Goal: Information Seeking & Learning: Learn about a topic

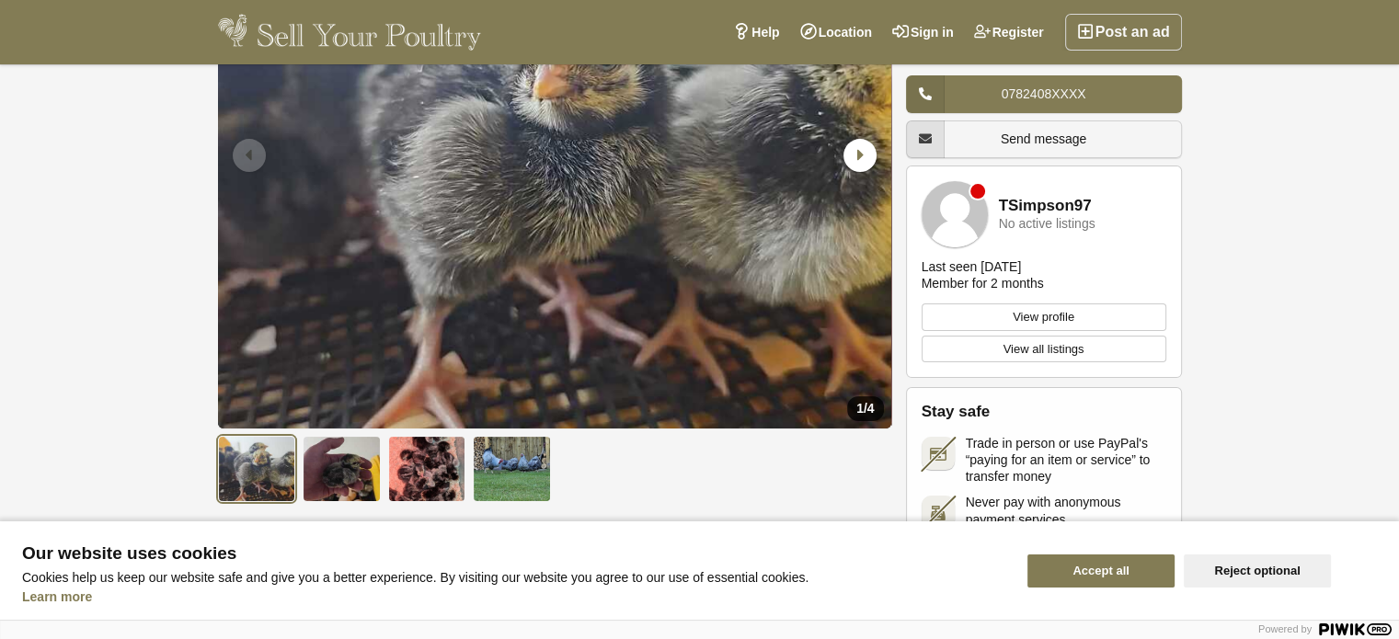
scroll to position [155, 0]
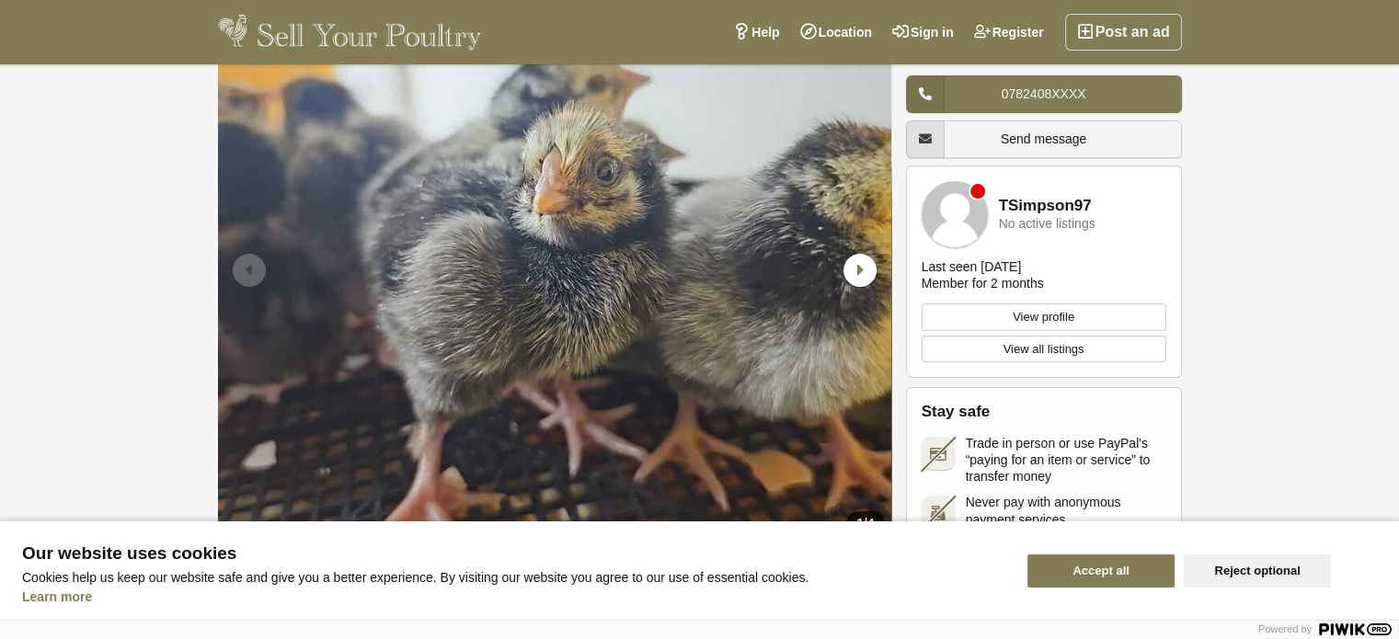
click at [1018, 128] on link "Send message" at bounding box center [1044, 140] width 276 height 38
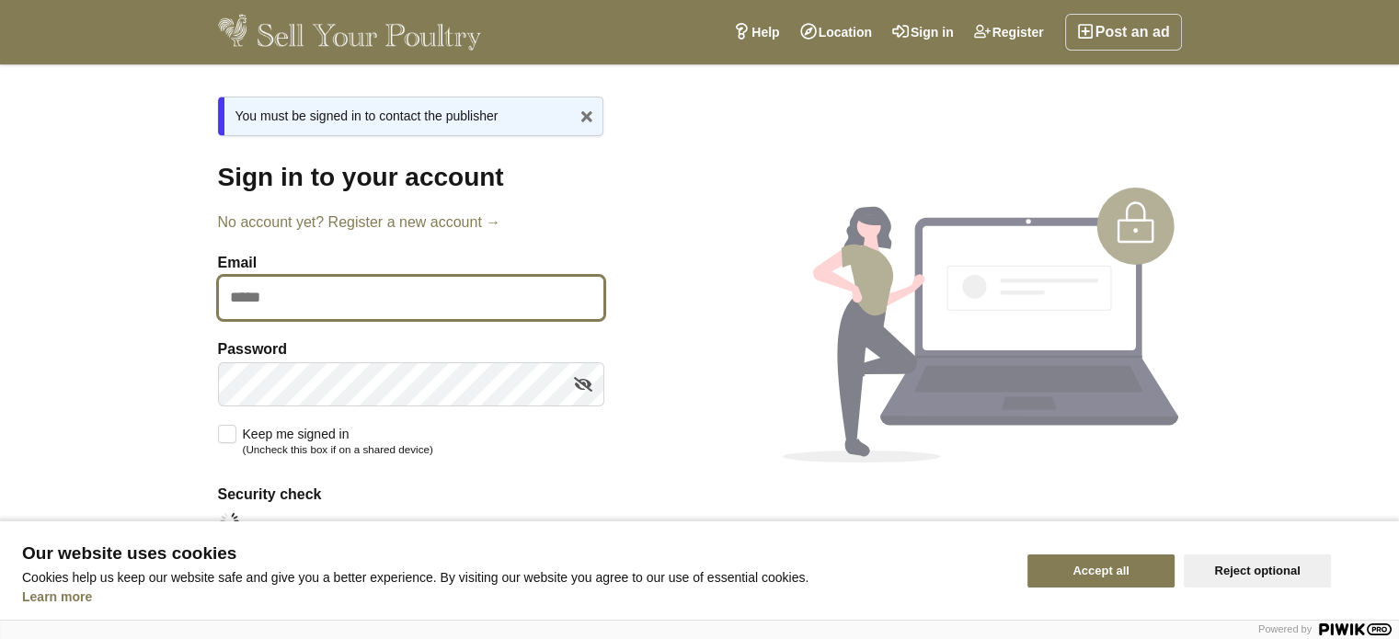
click at [268, 294] on input "Email" at bounding box center [411, 298] width 386 height 44
type input "**********"
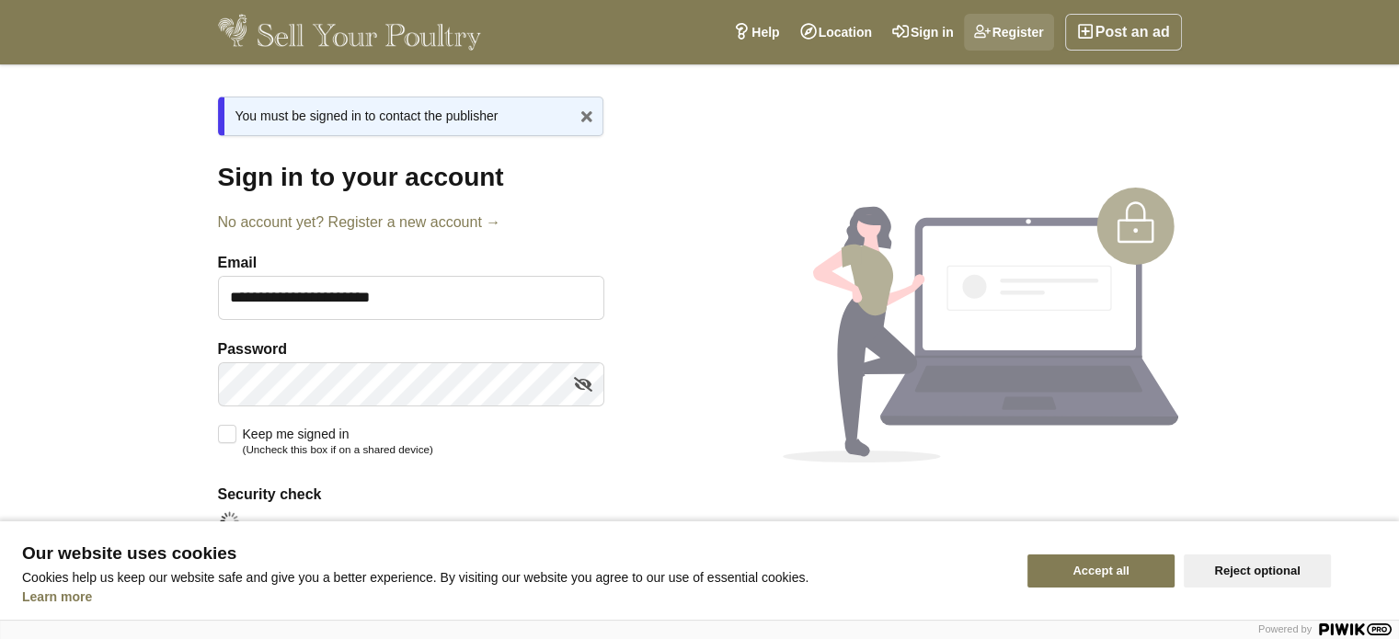
click at [1018, 29] on link "Register" at bounding box center [1009, 32] width 90 height 37
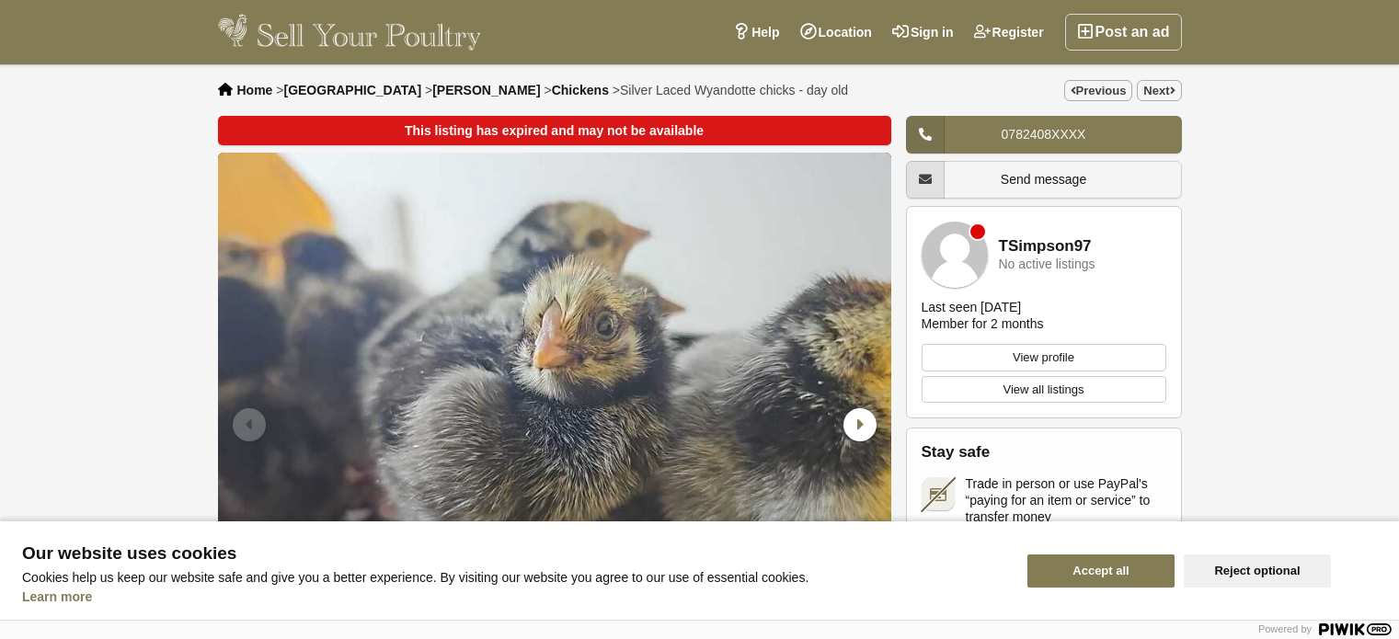
scroll to position [155, 0]
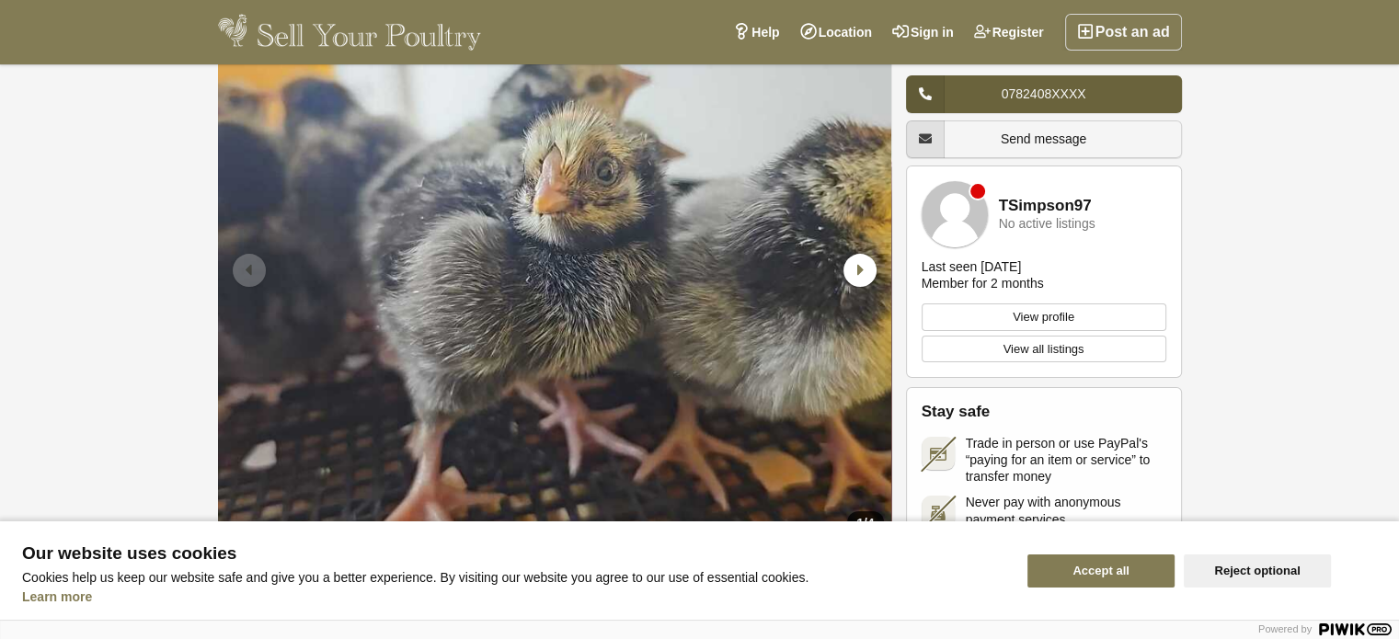
click at [1003, 82] on link "0782408XXXX" at bounding box center [1044, 94] width 276 height 38
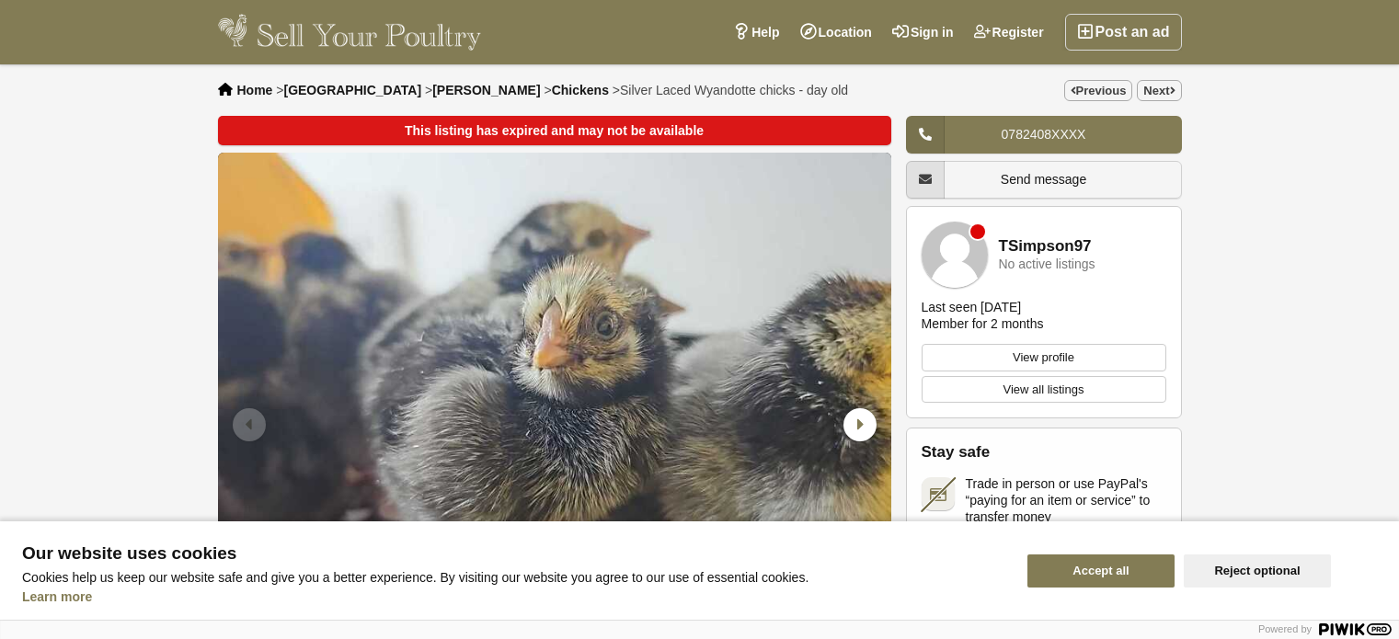
scroll to position [155, 0]
click at [1017, 23] on link "Register" at bounding box center [1009, 32] width 90 height 37
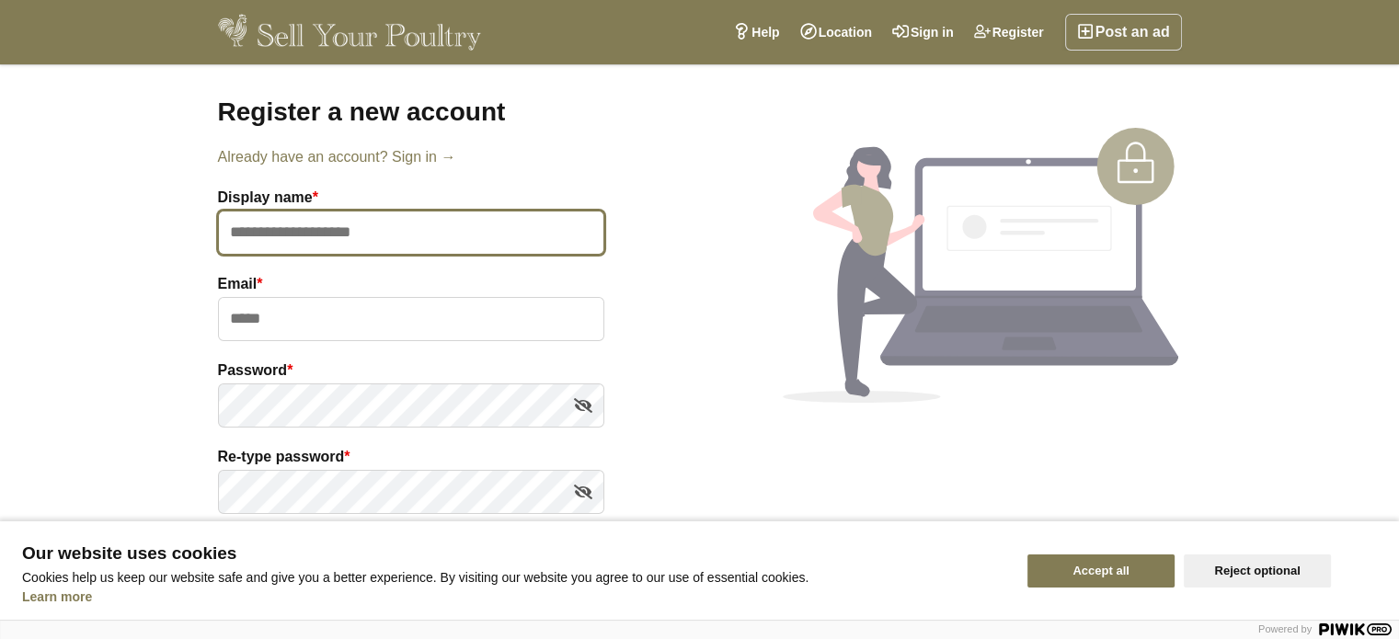
click at [265, 228] on input "text" at bounding box center [411, 233] width 386 height 44
type input "**********"
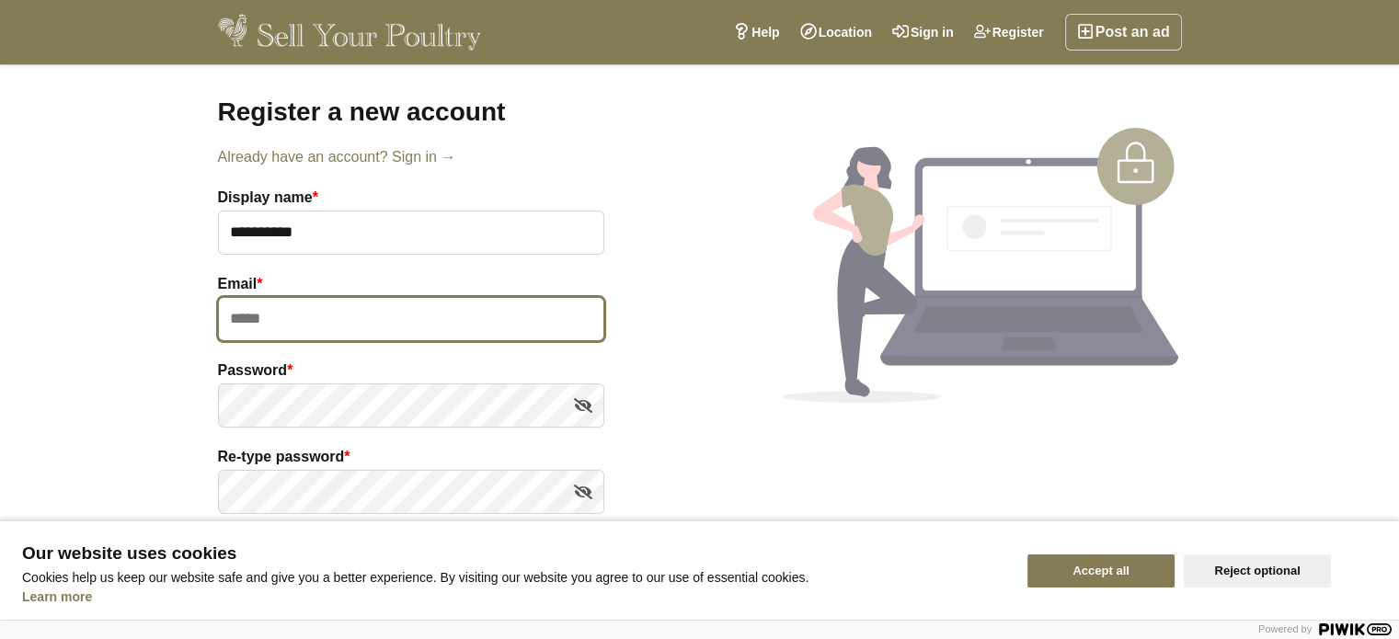
click at [276, 317] on input "email" at bounding box center [411, 319] width 386 height 44
type input "**********"
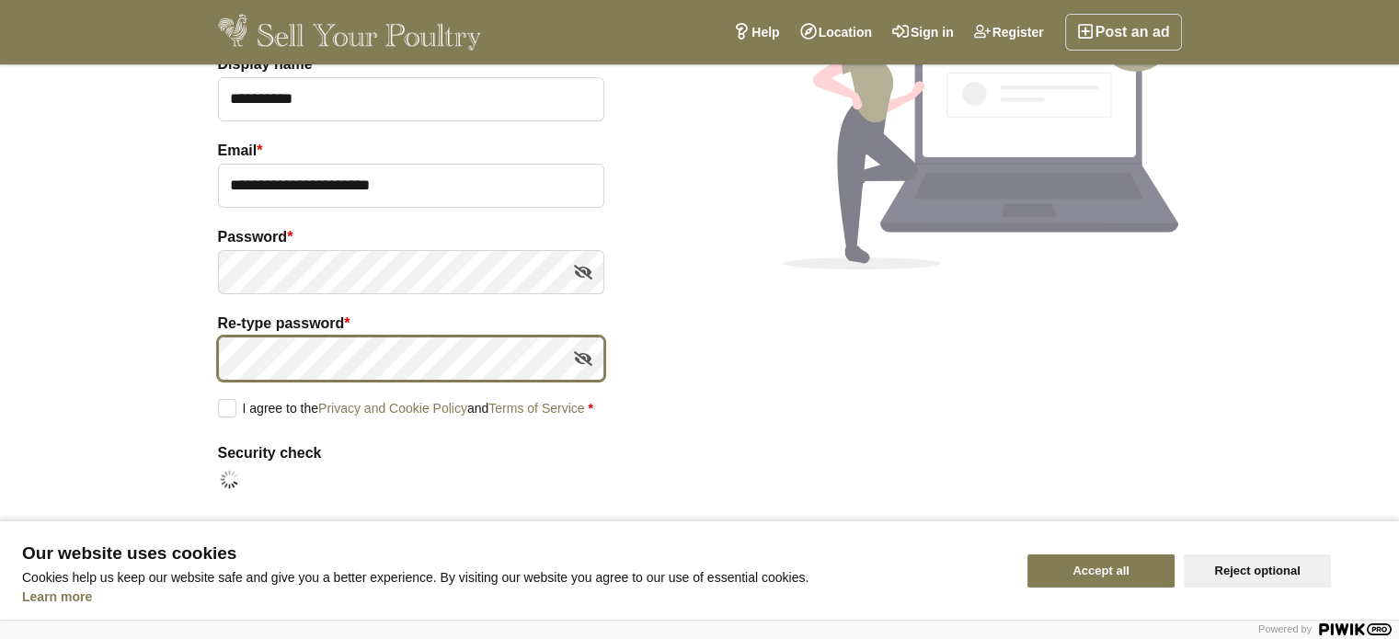
scroll to position [169, 0]
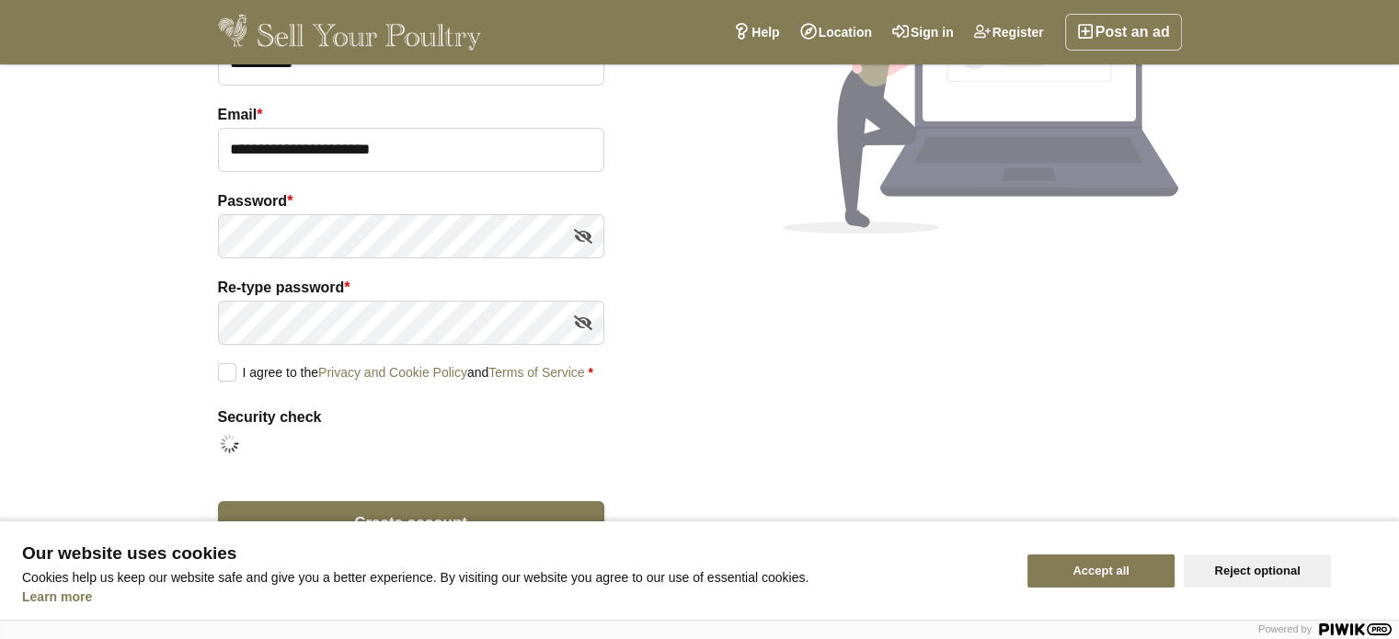
click at [222, 369] on label "I agree to the Privacy and Cookie Policy and Terms of Service *" at bounding box center [405, 371] width 375 height 17
click at [1251, 563] on button "Reject optional" at bounding box center [1257, 571] width 147 height 33
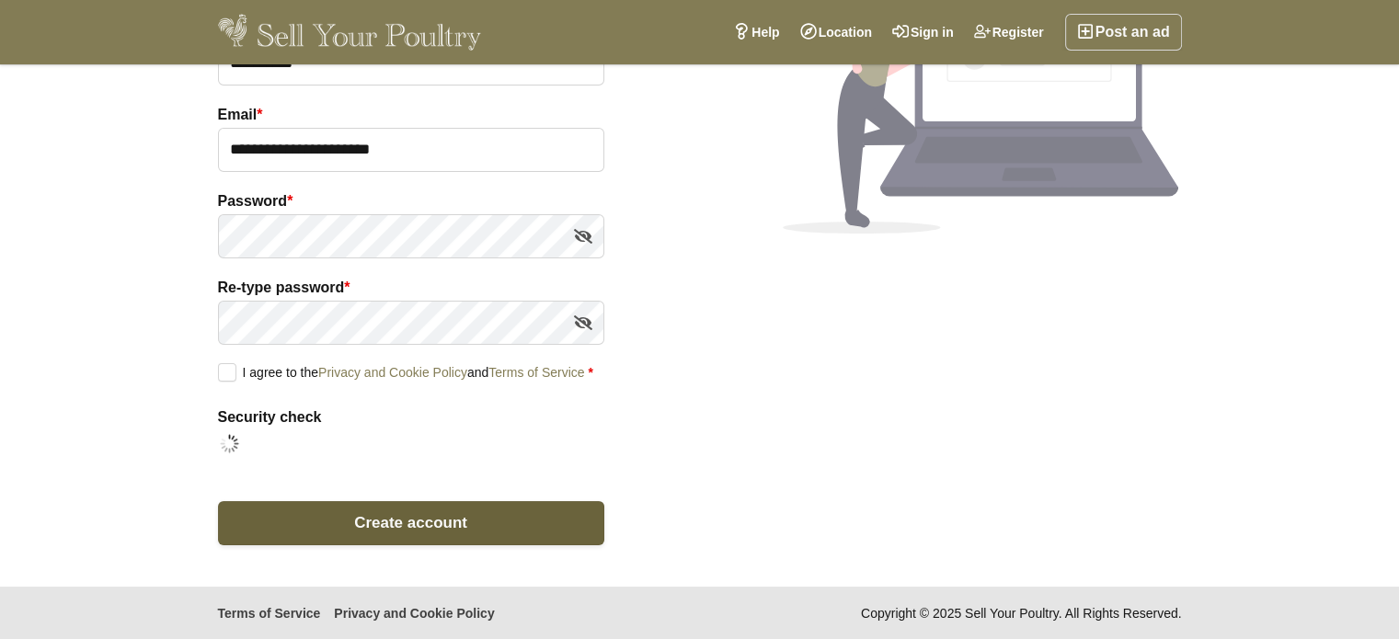
click at [427, 509] on button "Create account" at bounding box center [411, 523] width 386 height 44
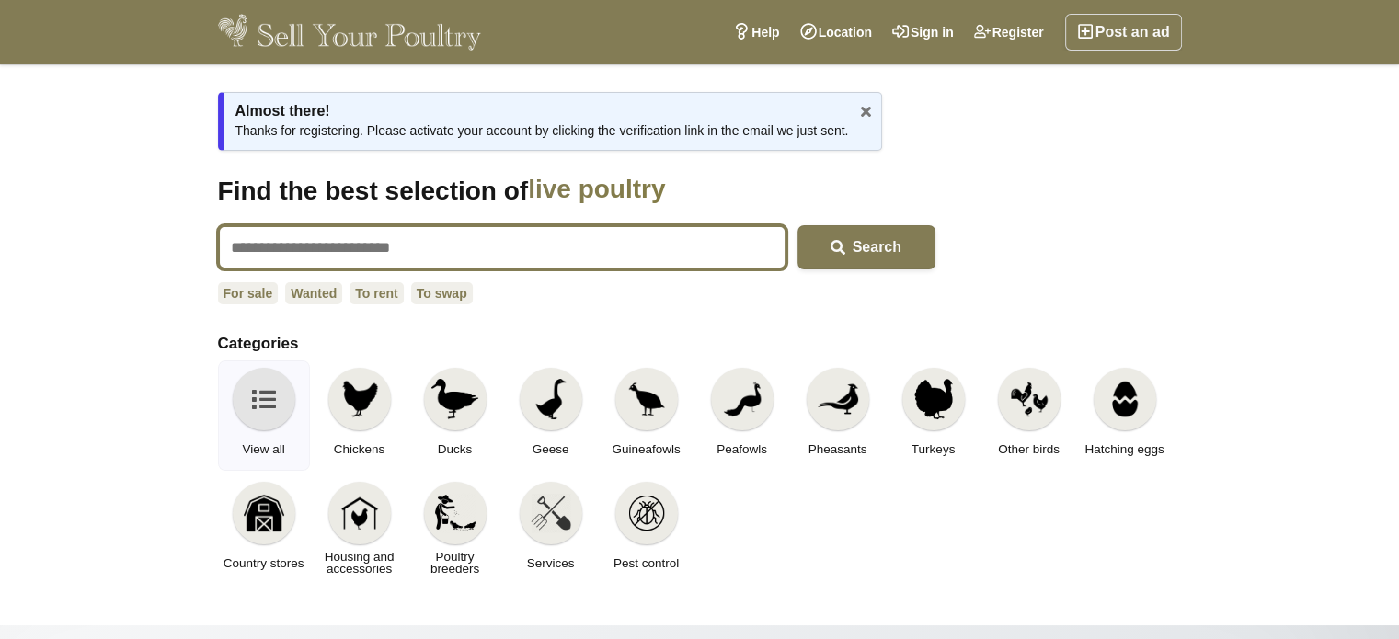
click at [243, 242] on input "text" at bounding box center [502, 247] width 569 height 44
type input "**********"
click at [798, 225] on button "Search" at bounding box center [867, 247] width 138 height 44
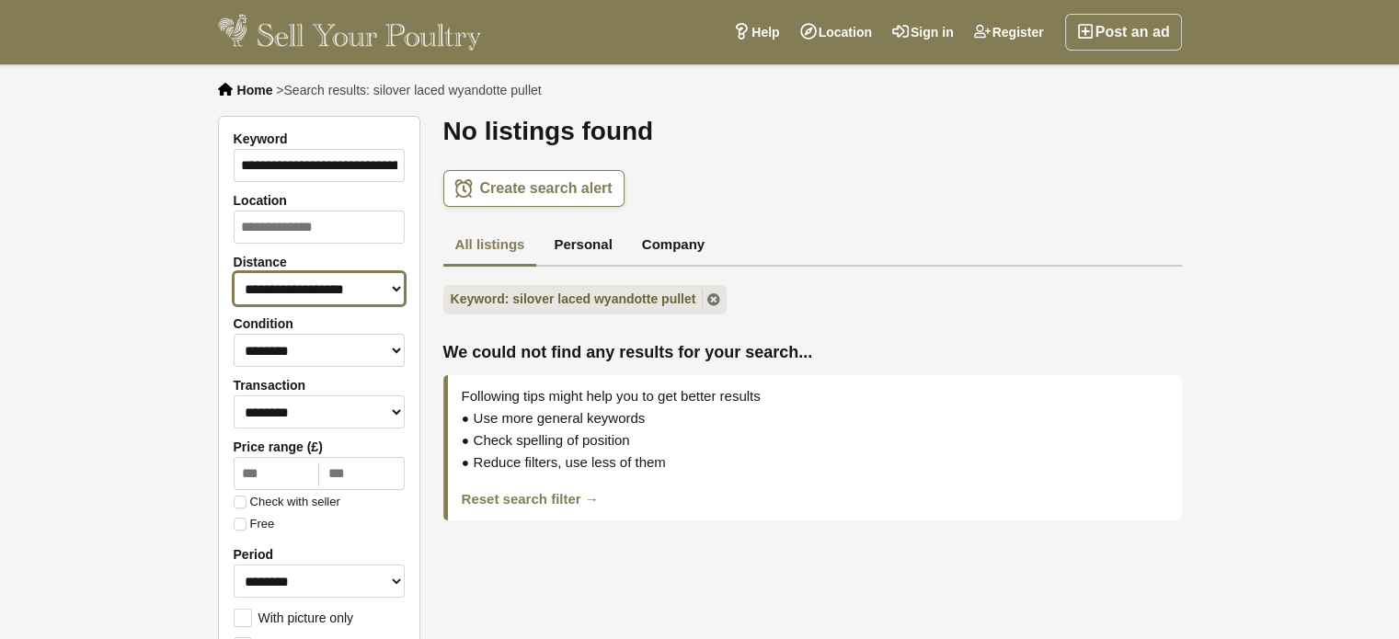
click at [400, 290] on select "**********" at bounding box center [319, 288] width 171 height 33
select select "**"
click at [234, 272] on select "**********" at bounding box center [319, 288] width 171 height 33
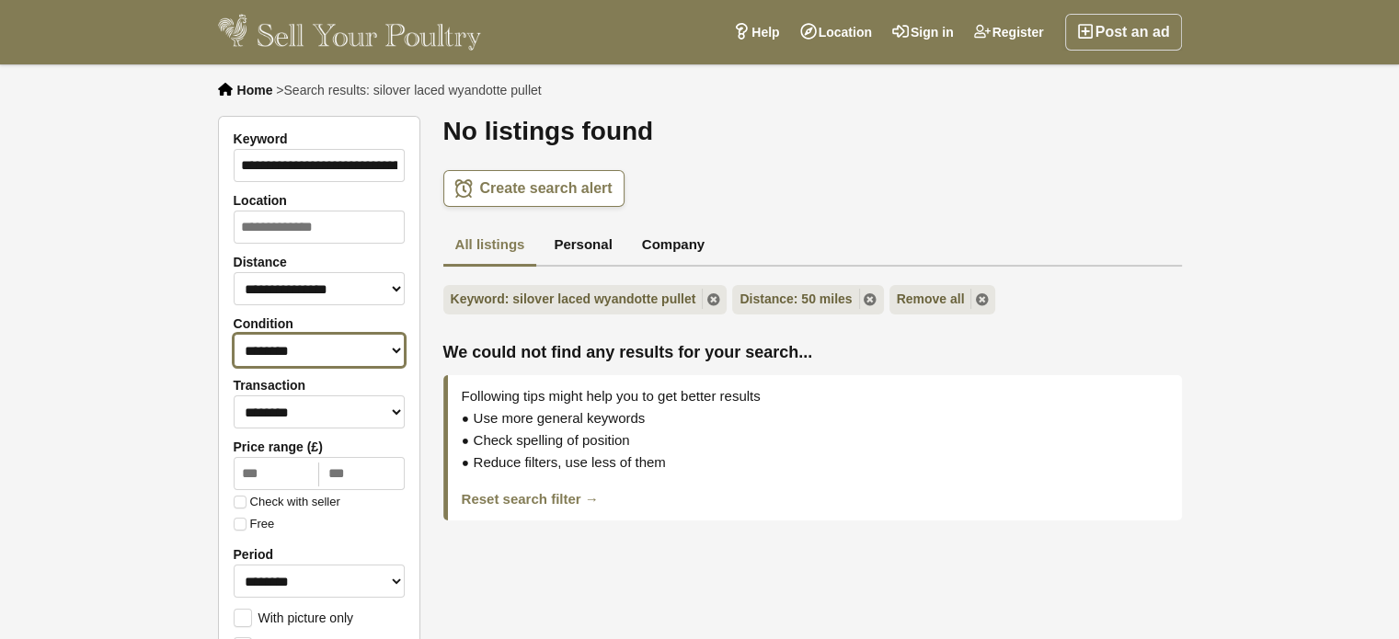
click at [394, 345] on select "******** *** ****" at bounding box center [319, 350] width 171 height 33
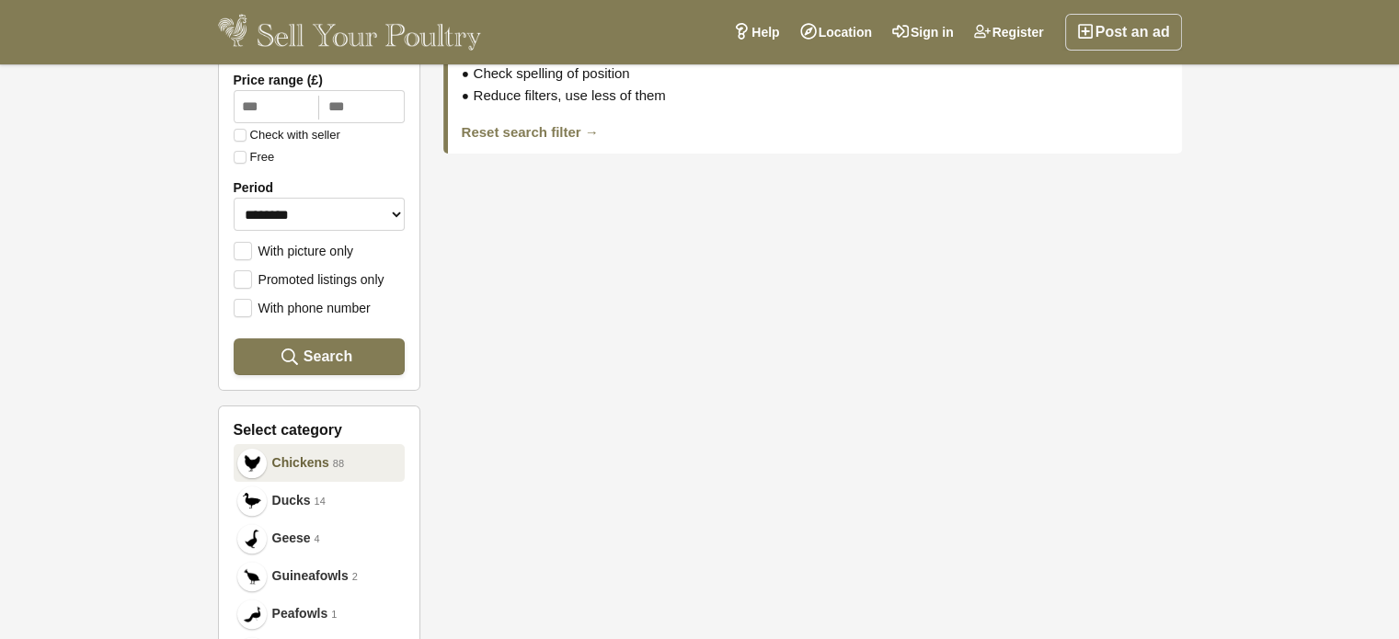
scroll to position [368, 0]
click at [294, 453] on span "Chickens" at bounding box center [300, 462] width 57 height 19
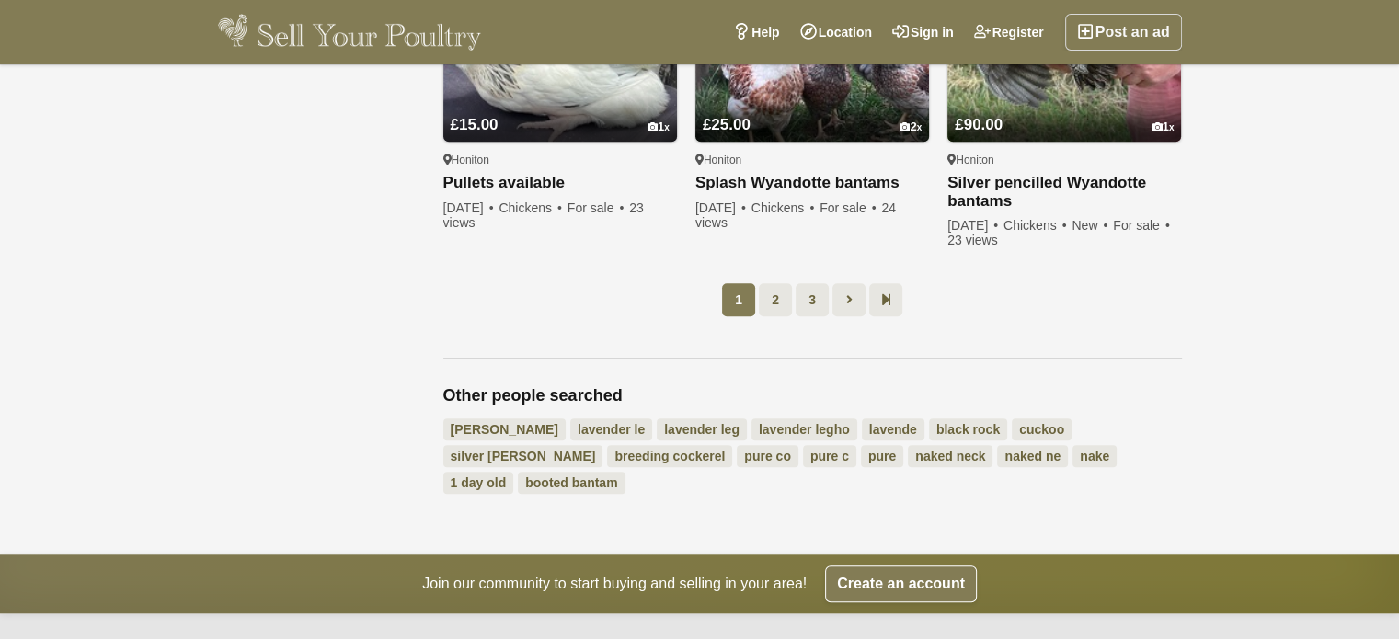
scroll to position [1564, 0]
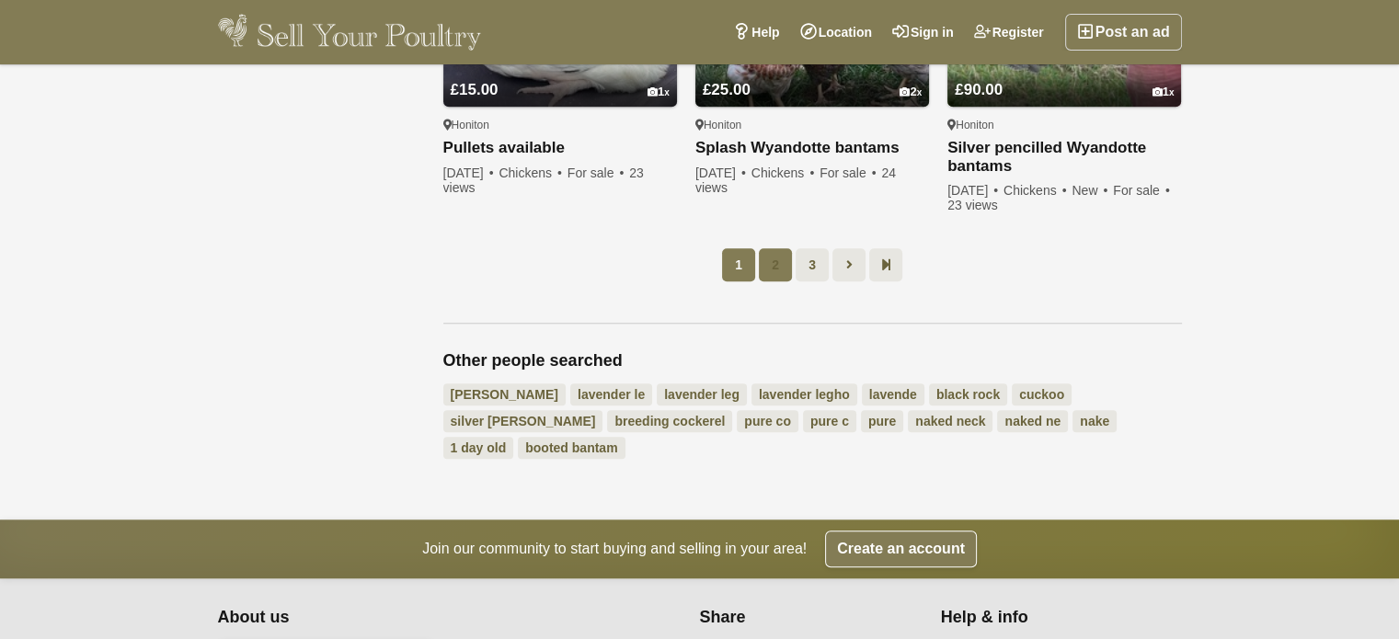
click at [773, 258] on link "2" at bounding box center [775, 264] width 33 height 33
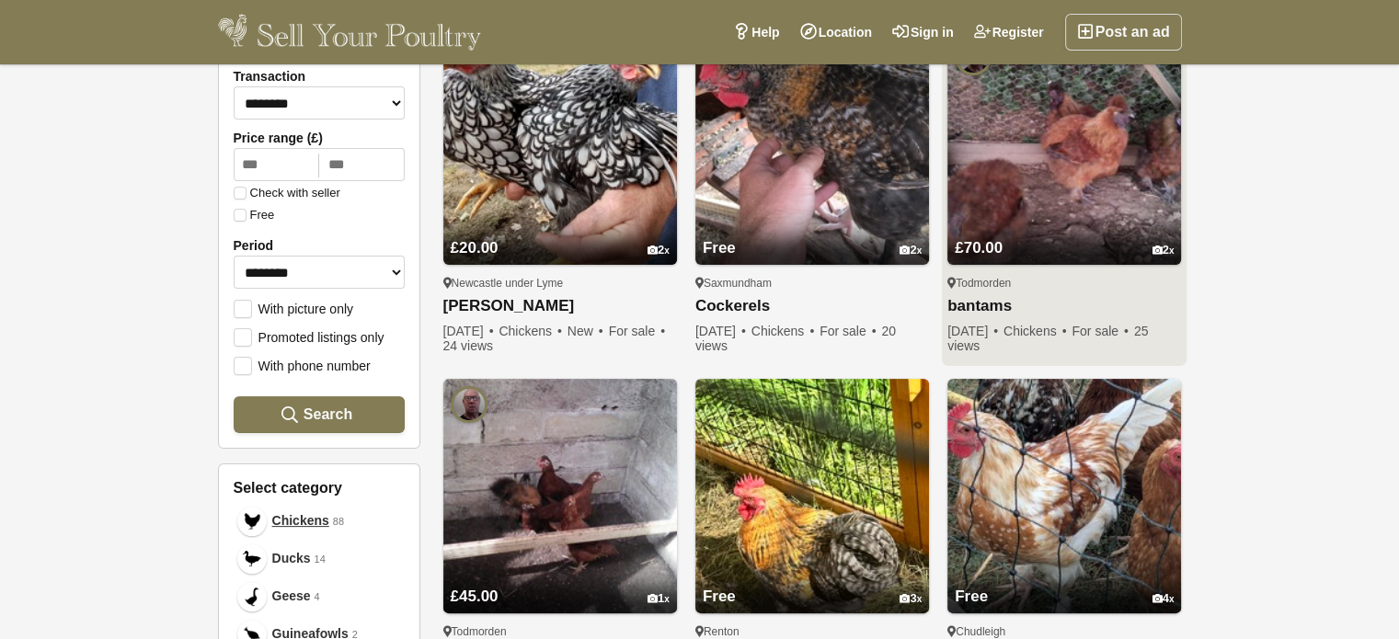
scroll to position [278, 0]
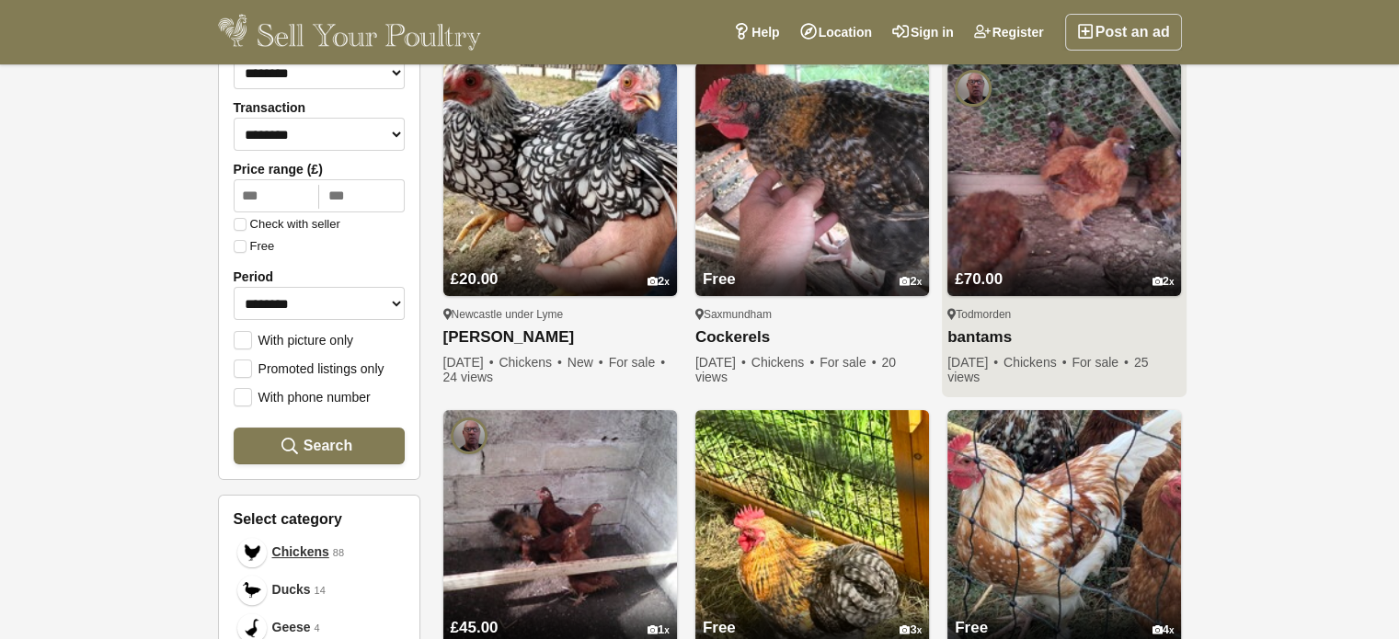
click at [1070, 201] on img at bounding box center [1065, 180] width 234 height 234
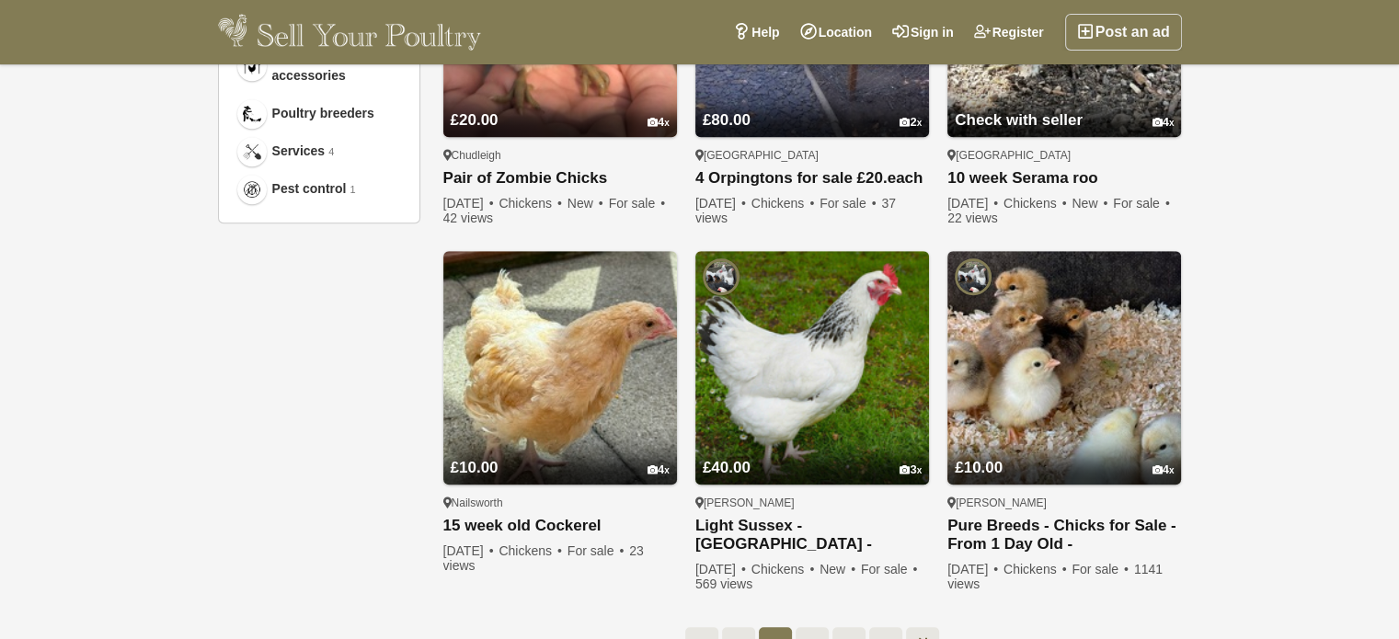
scroll to position [1198, 0]
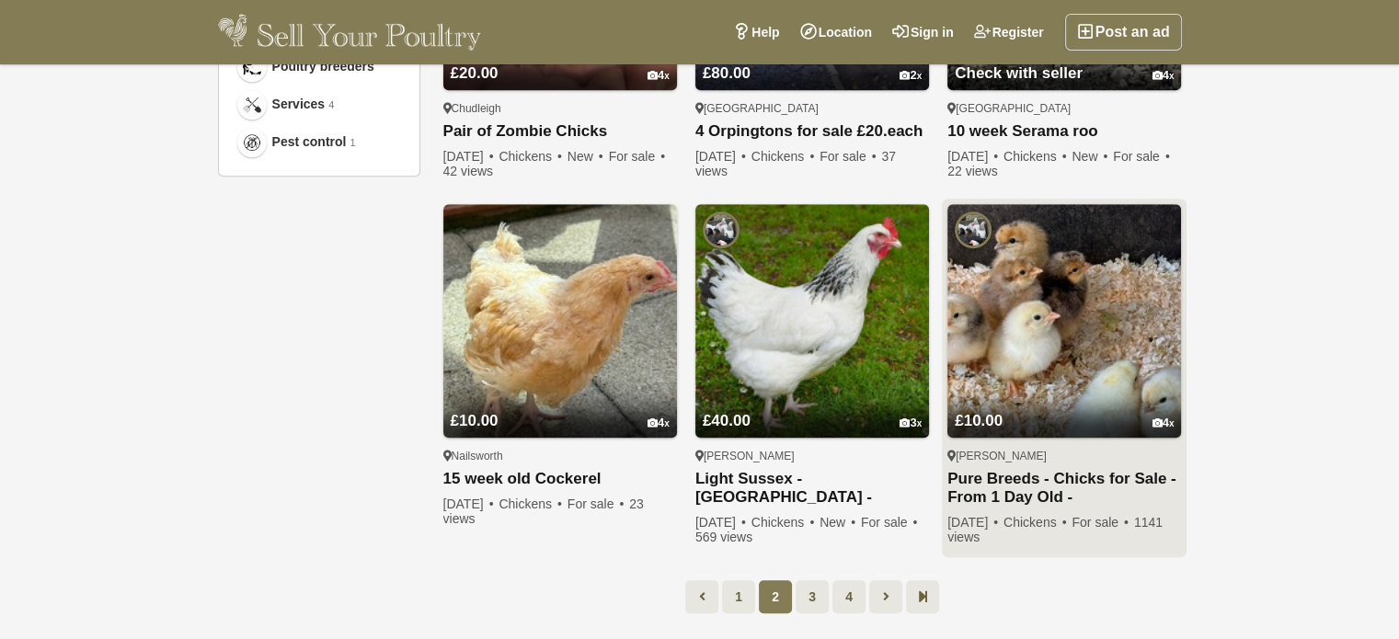
click at [1078, 329] on img at bounding box center [1065, 321] width 234 height 234
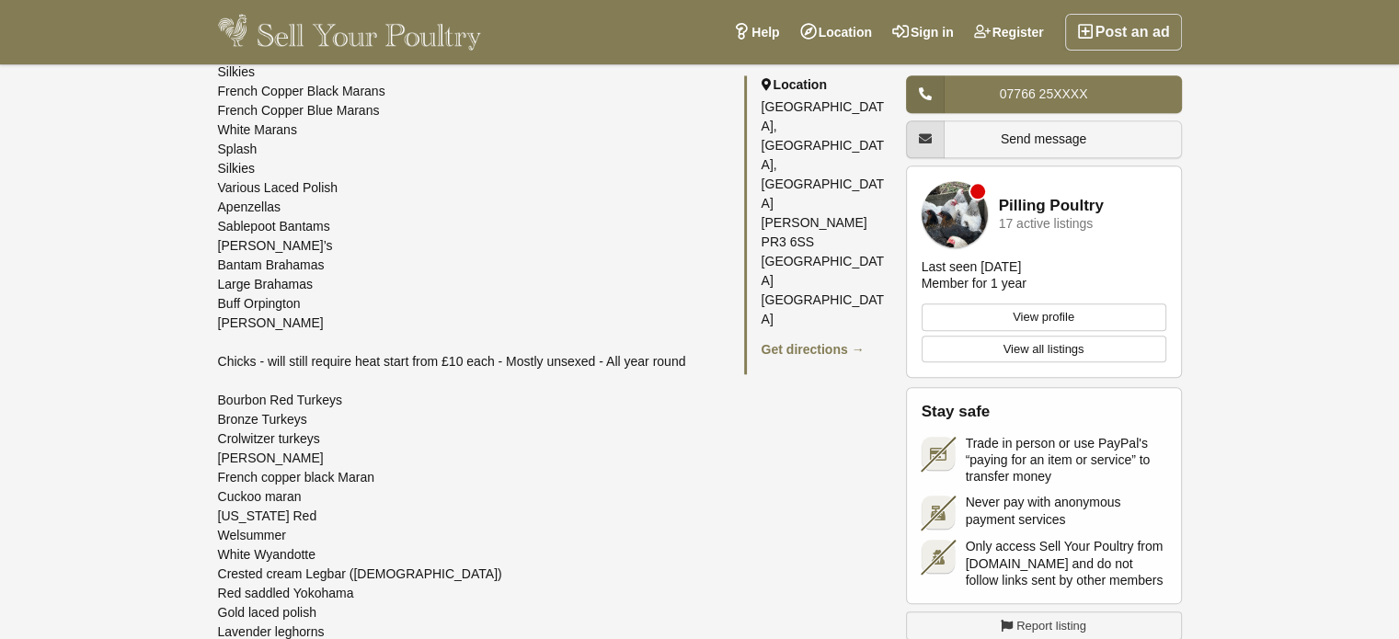
scroll to position [1840, 0]
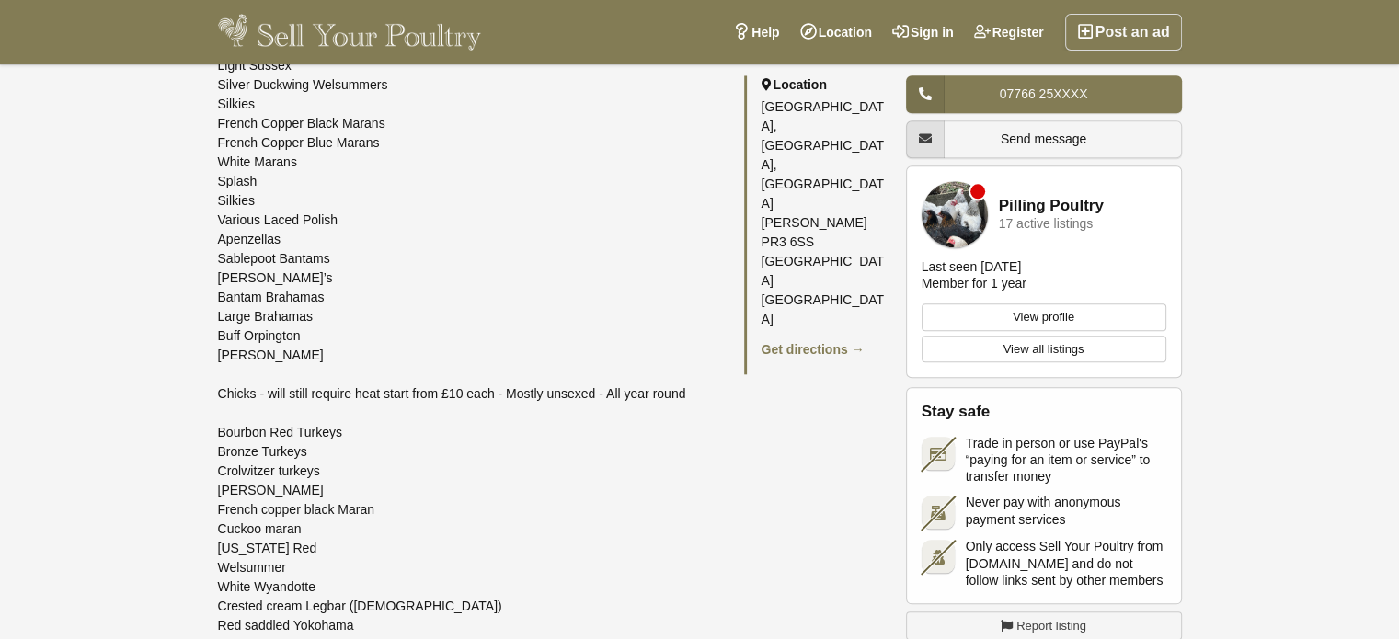
click at [312, 250] on div "Chicks, chickens, Hybrids - POL From a day old chick to 8 weeks old Growers to …" at bounding box center [472, 191] width 508 height 2087
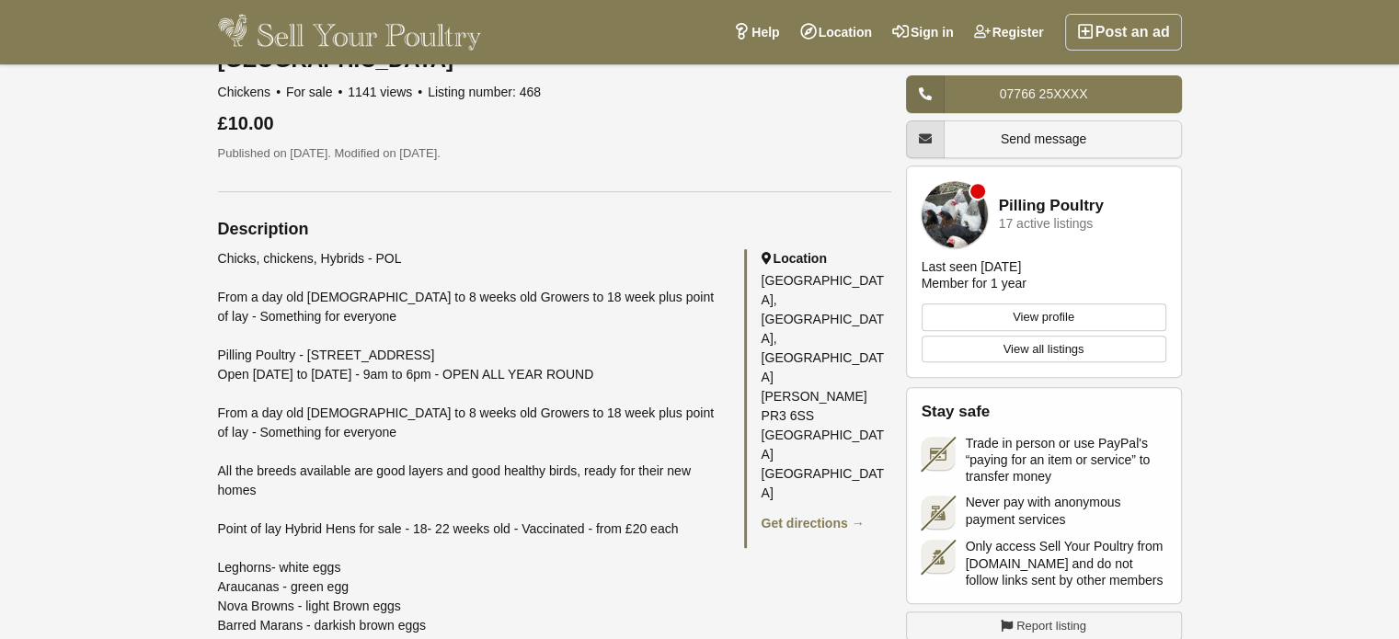
scroll to position [736, 0]
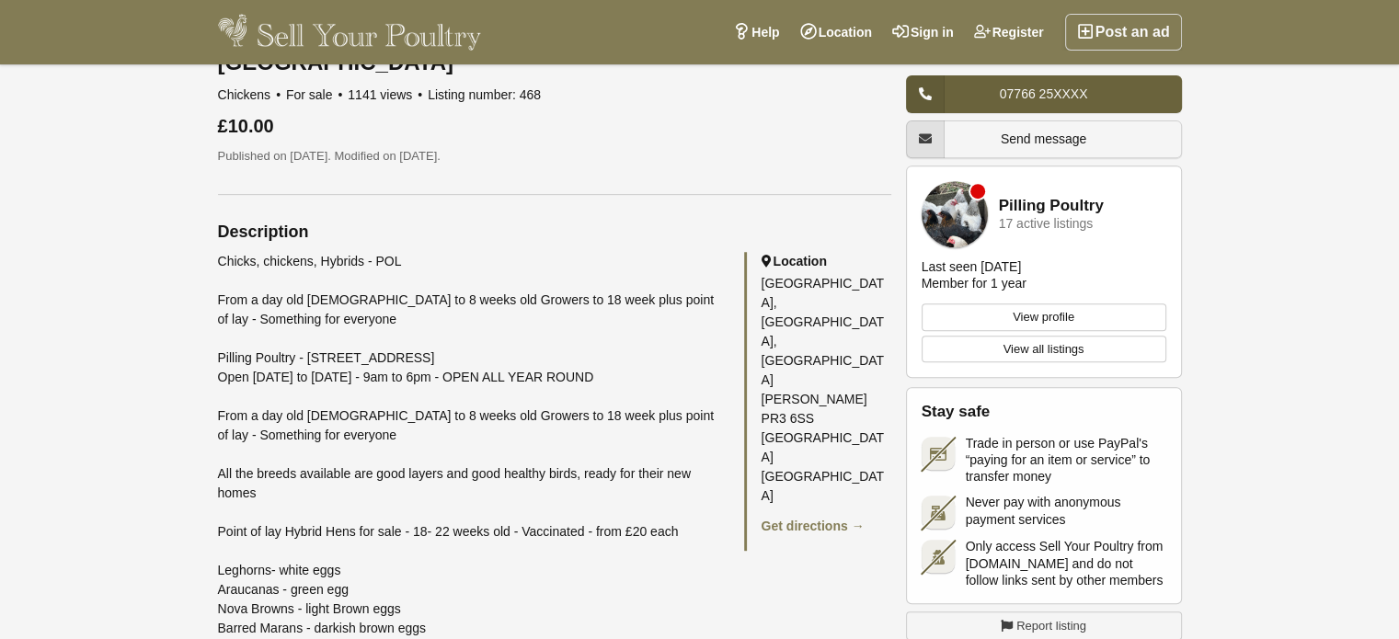
click at [1059, 86] on span "07766 25XXXX" at bounding box center [1044, 93] width 88 height 15
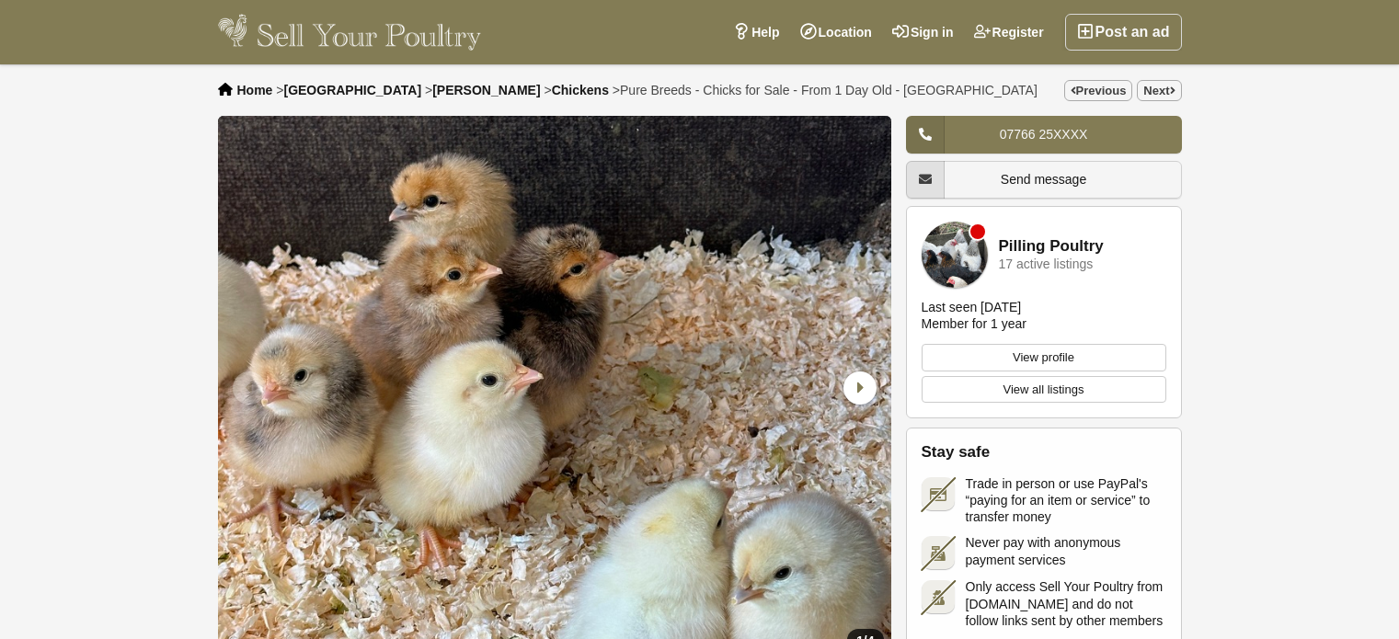
scroll to position [736, 0]
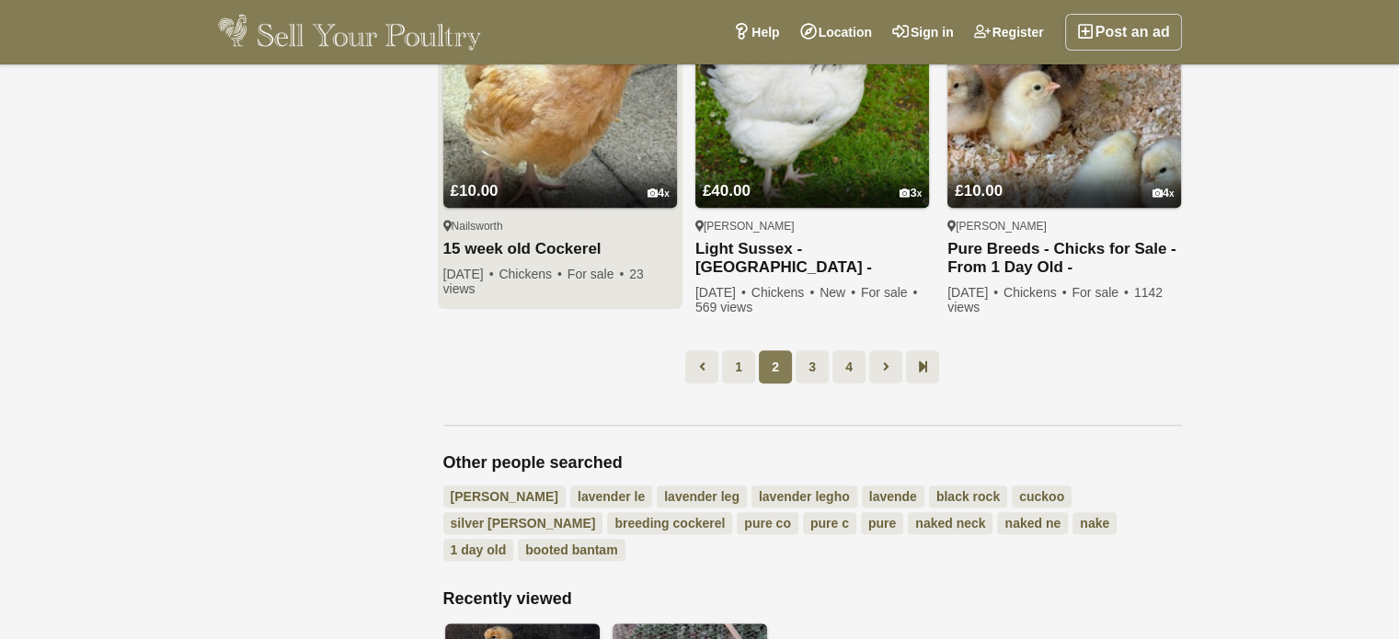
scroll to position [1474, 0]
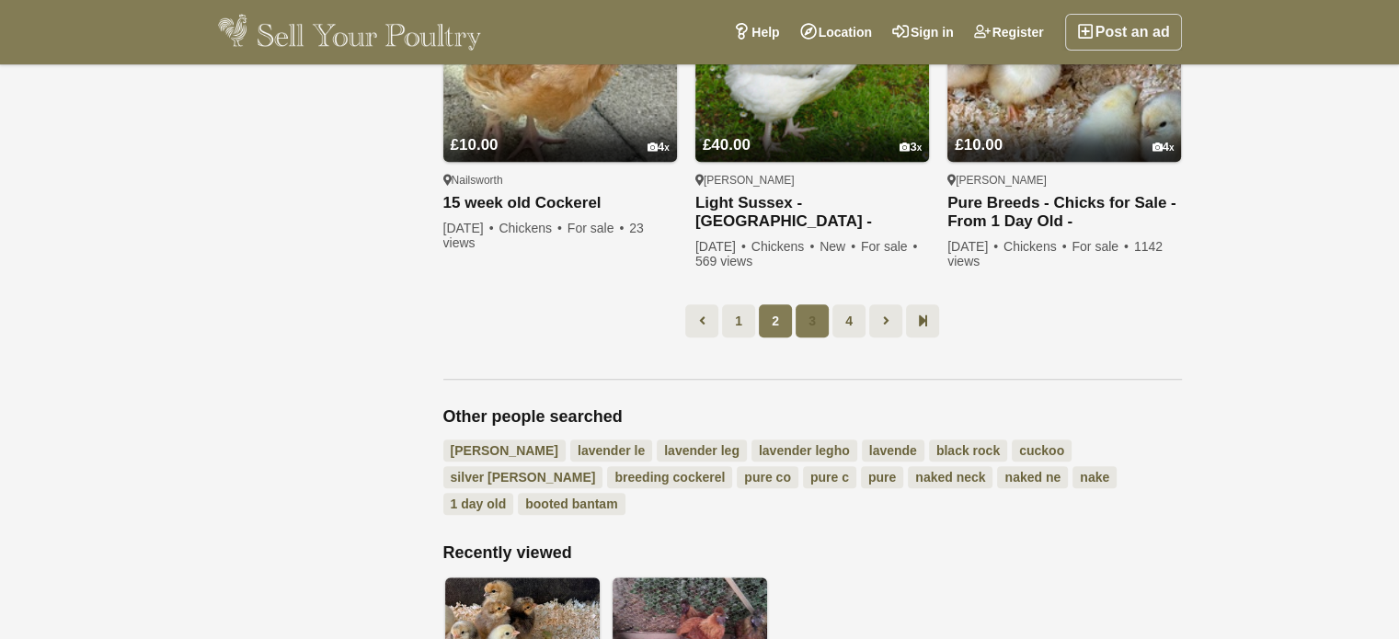
click at [821, 312] on link "3" at bounding box center [812, 321] width 33 height 33
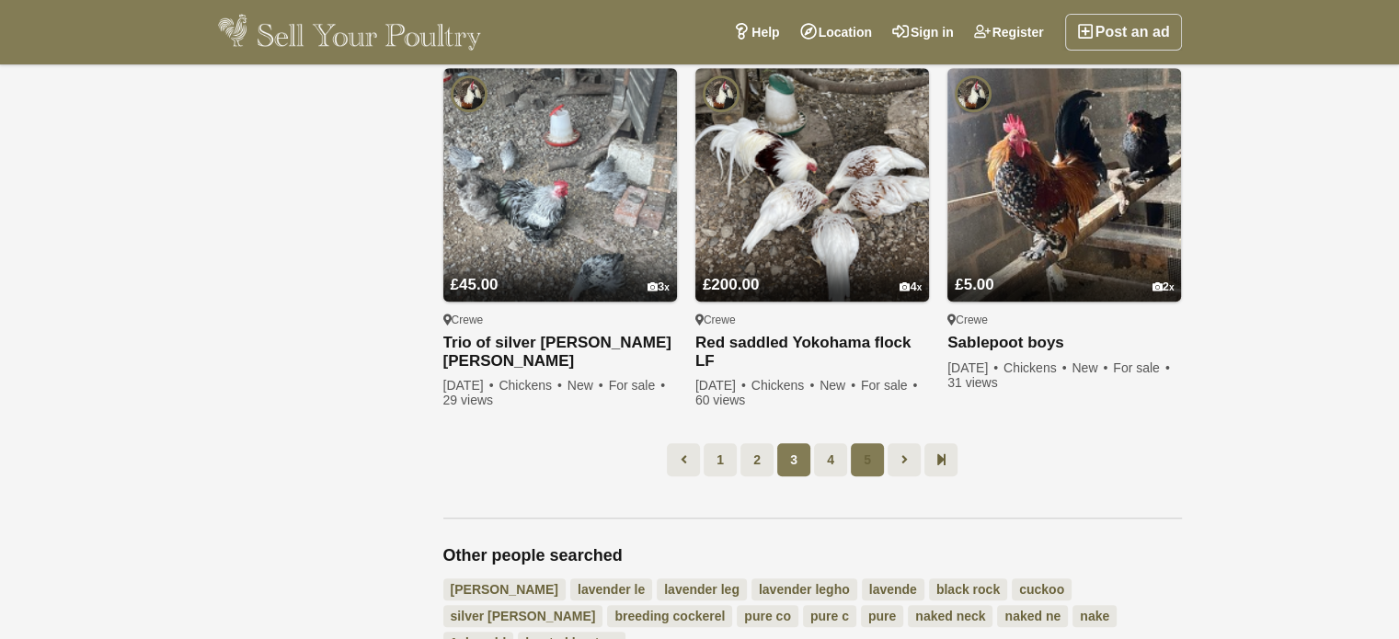
scroll to position [1382, 0]
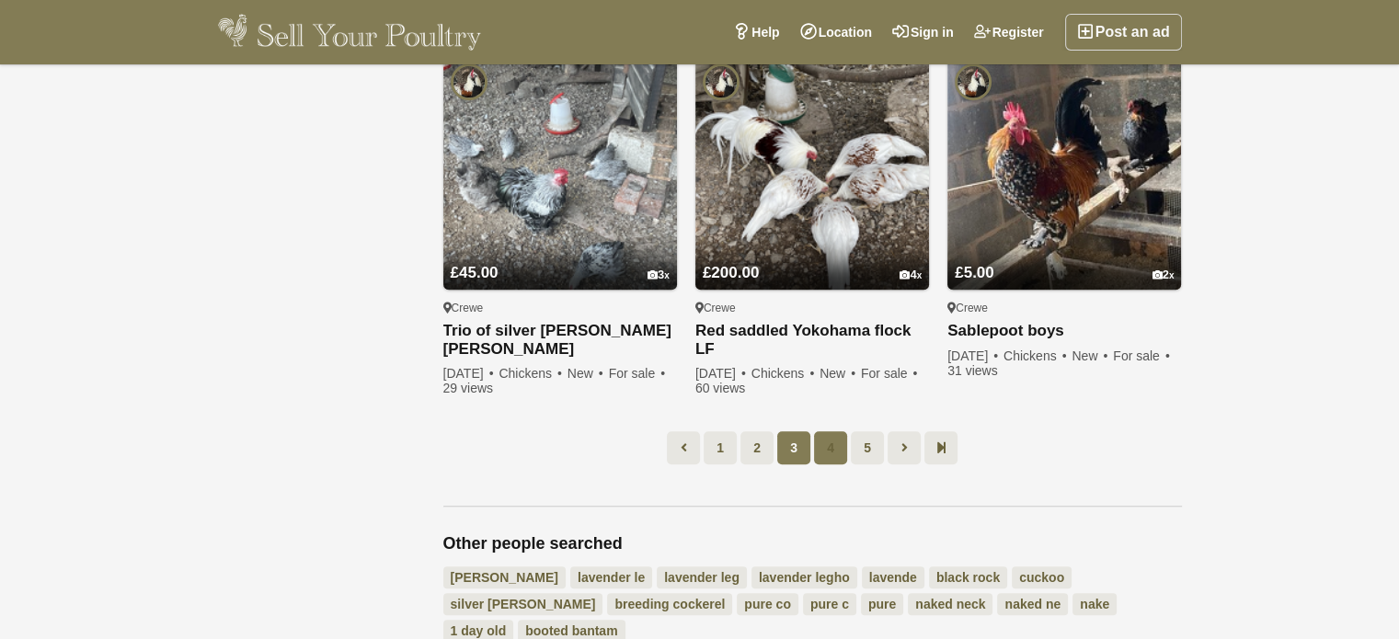
click at [828, 432] on link "4" at bounding box center [830, 448] width 33 height 33
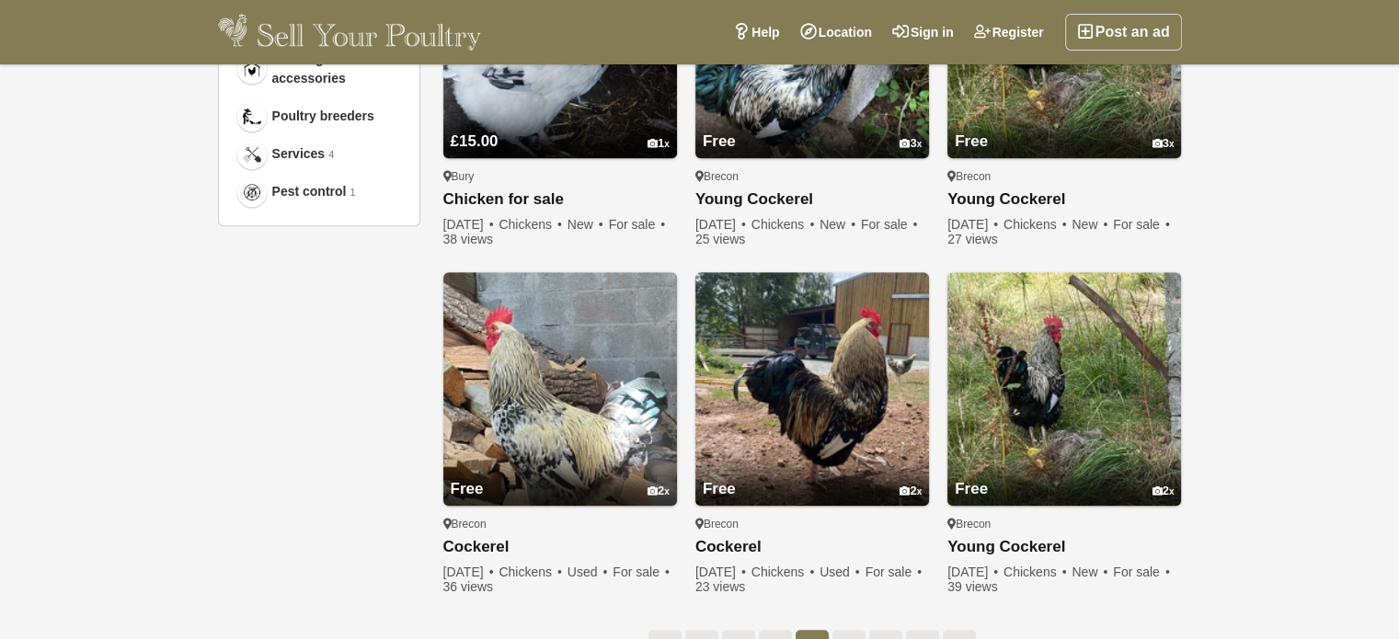
scroll to position [1198, 0]
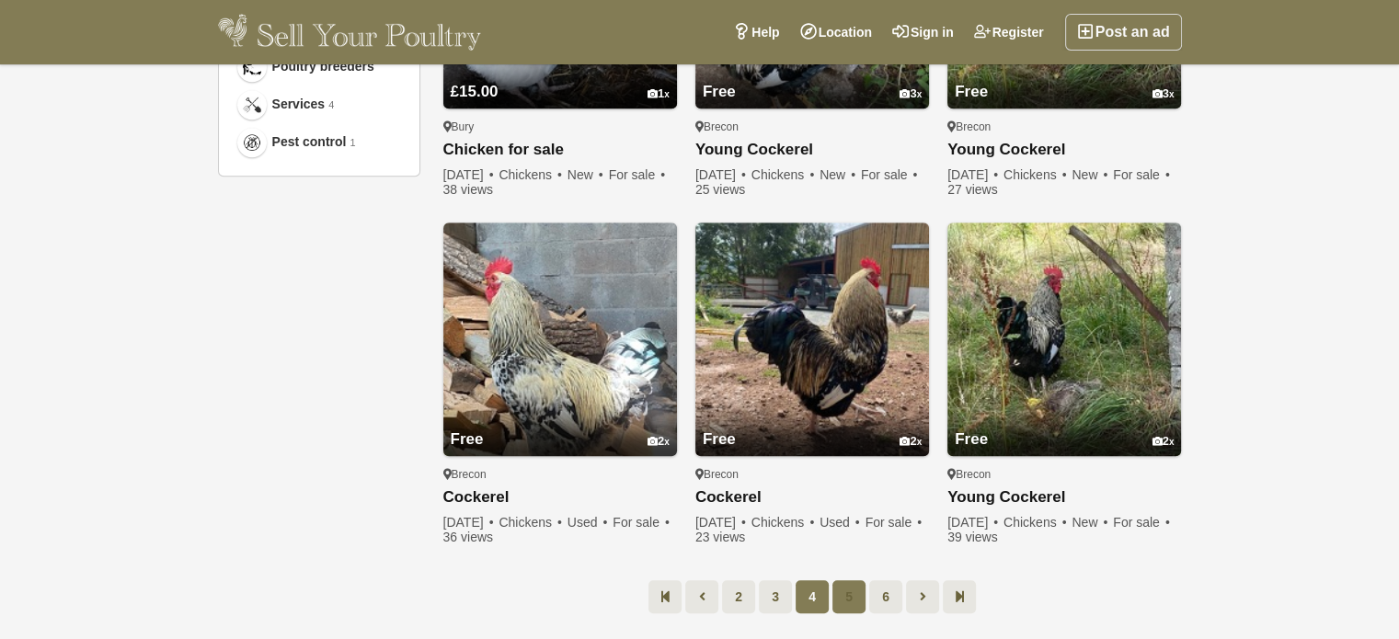
click at [850, 593] on link "5" at bounding box center [849, 597] width 33 height 33
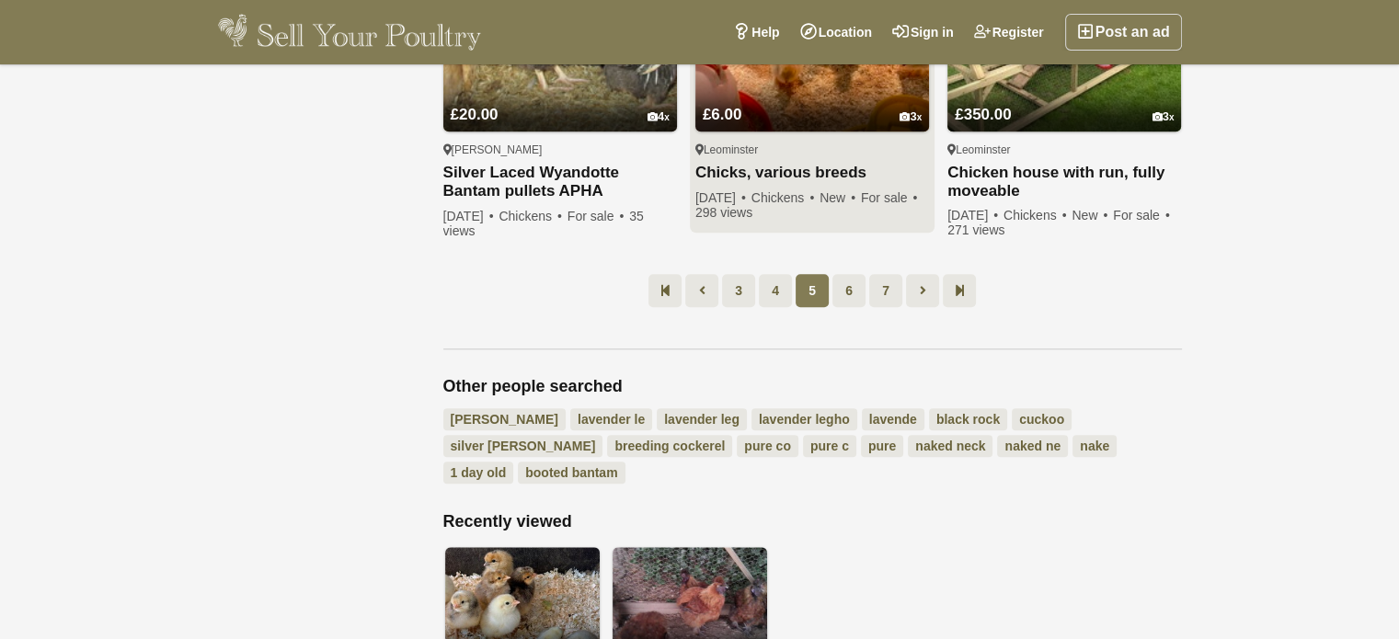
scroll to position [1658, 0]
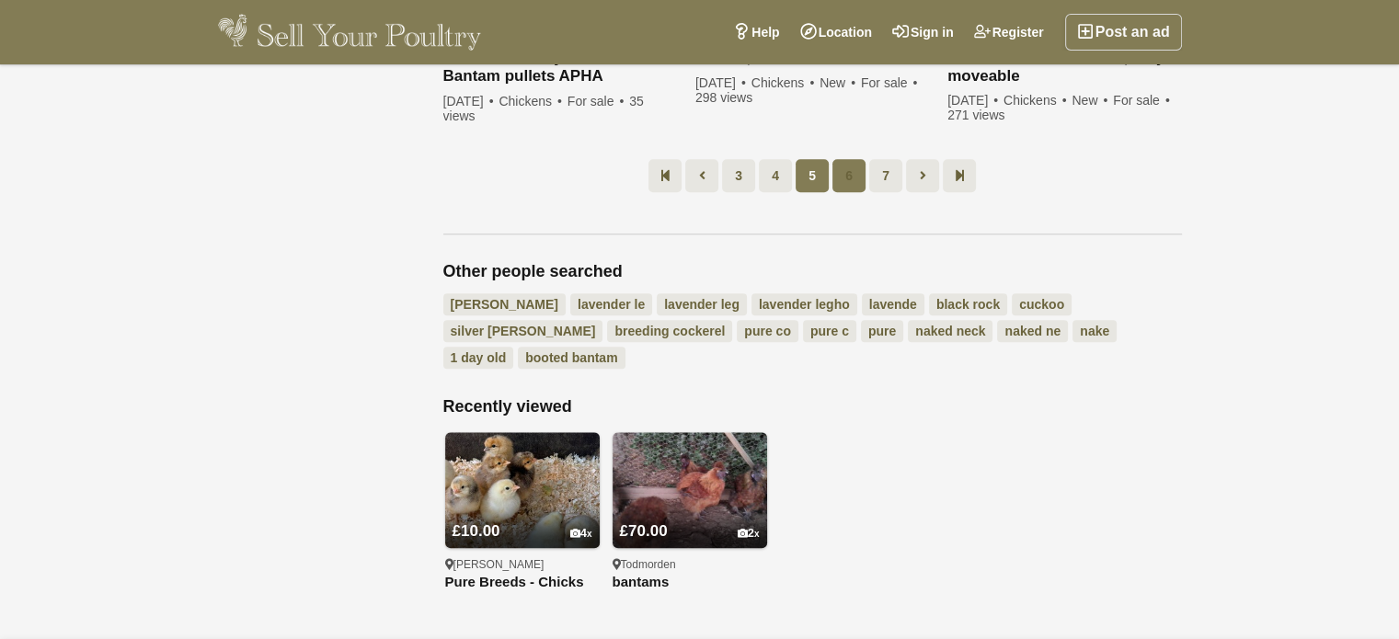
click at [850, 159] on link "6" at bounding box center [849, 175] width 33 height 33
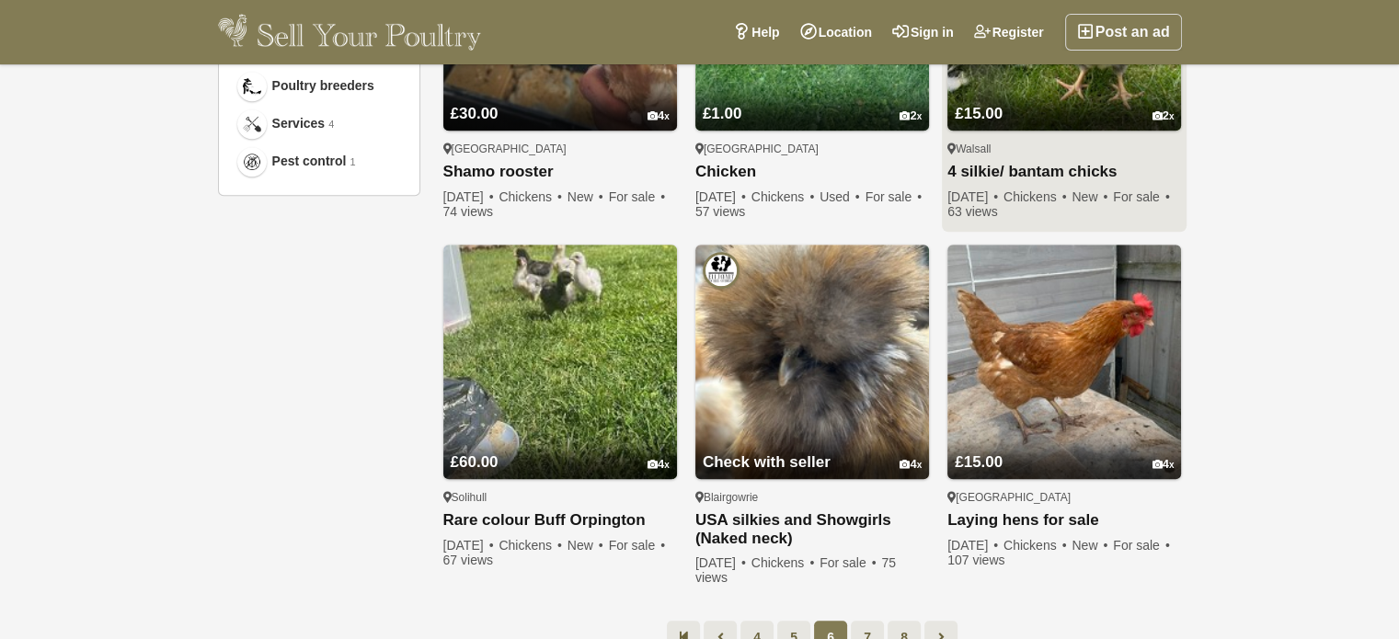
scroll to position [1198, 0]
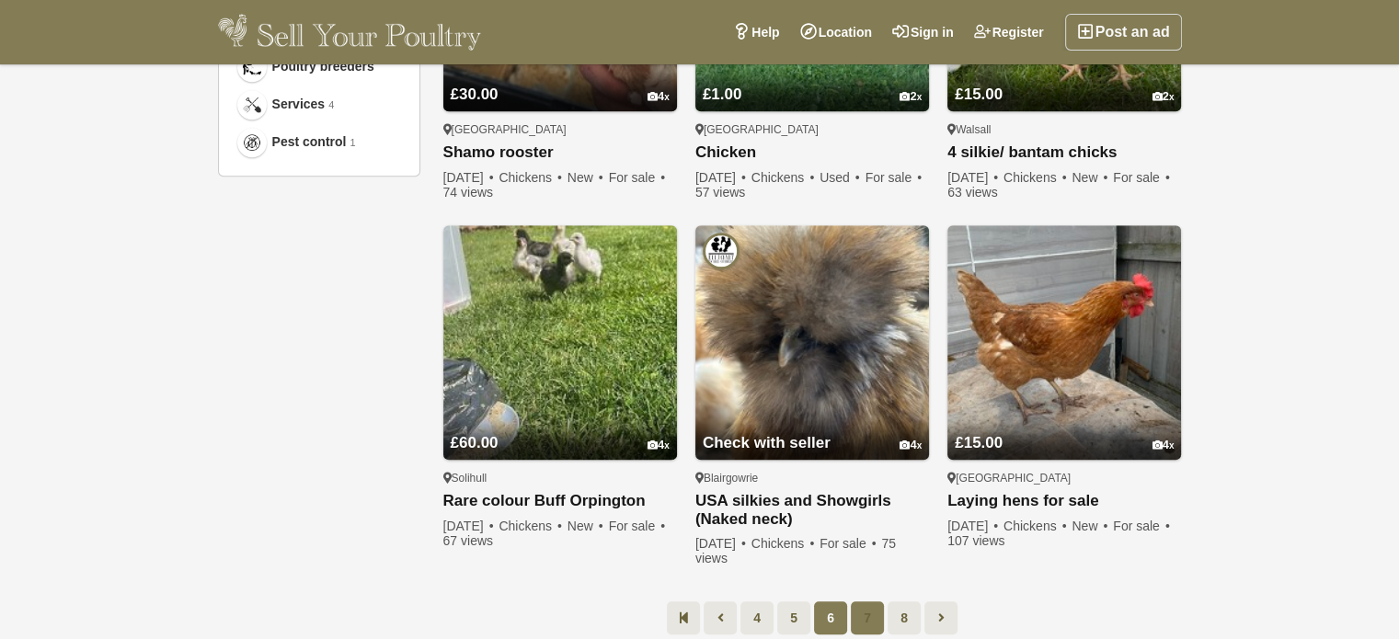
click at [867, 610] on link "7" at bounding box center [867, 618] width 33 height 33
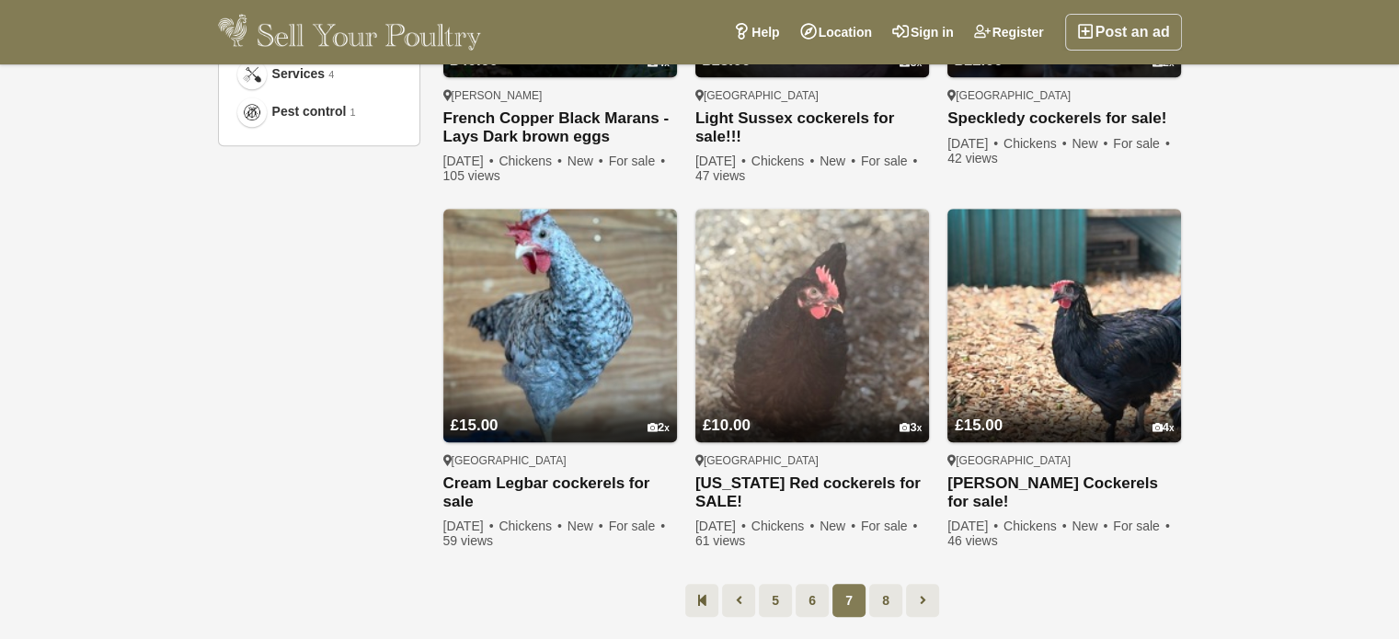
scroll to position [1290, 0]
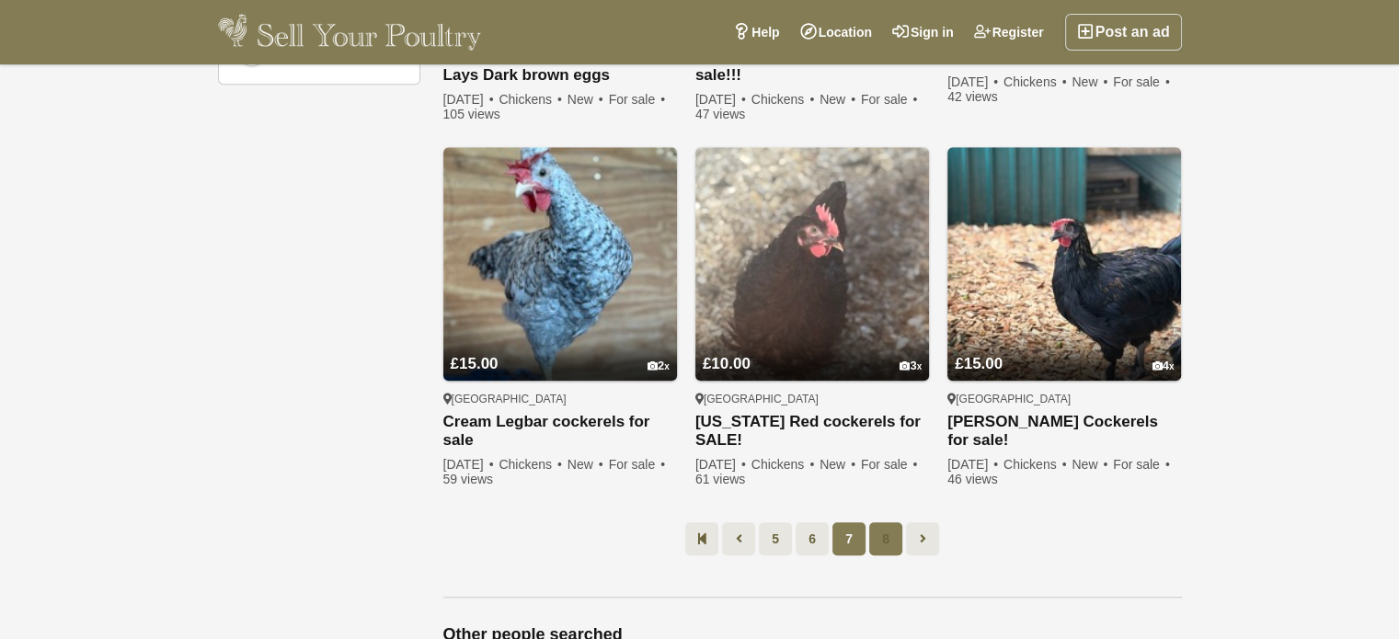
click at [885, 527] on link "8" at bounding box center [885, 539] width 33 height 33
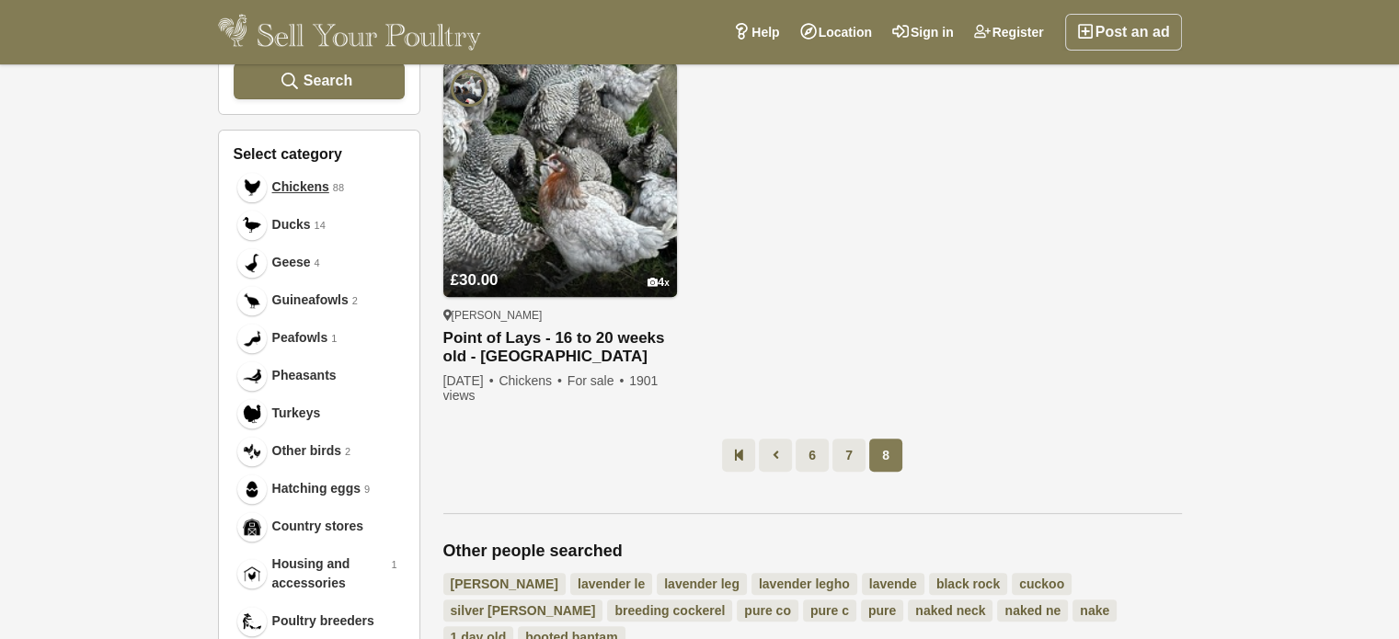
scroll to position [830, 0]
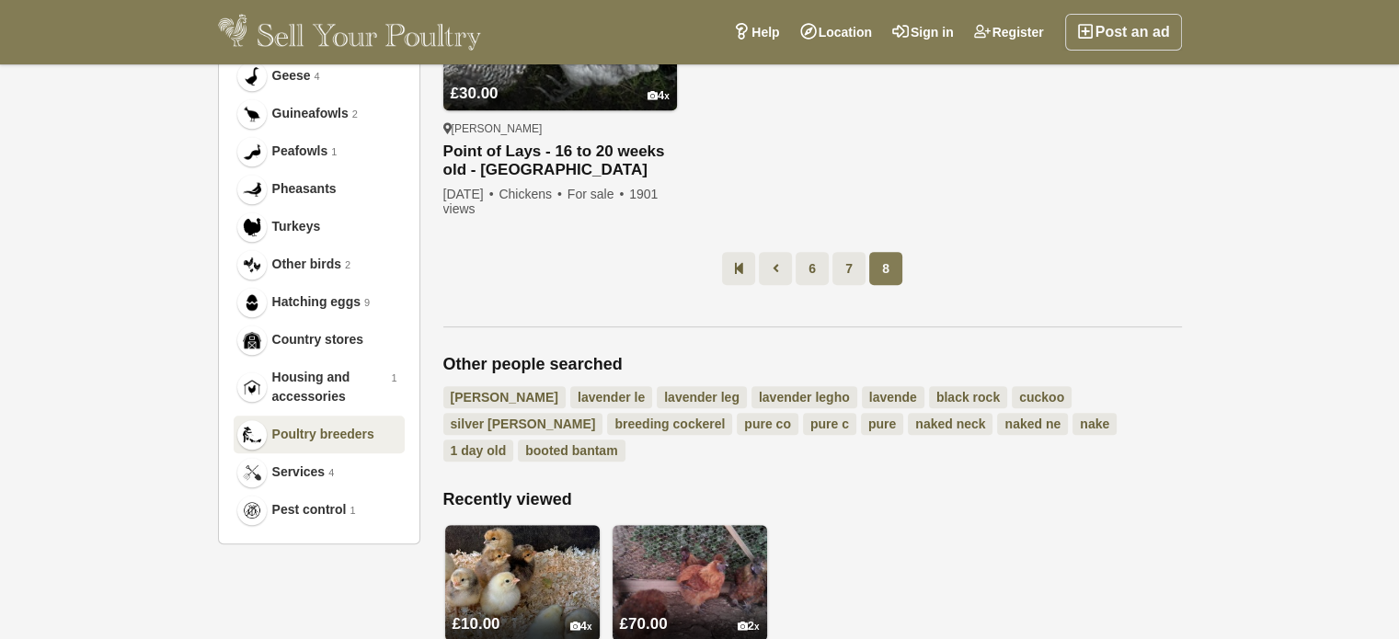
click at [342, 425] on span "Poultry breeders" at bounding box center [323, 434] width 102 height 19
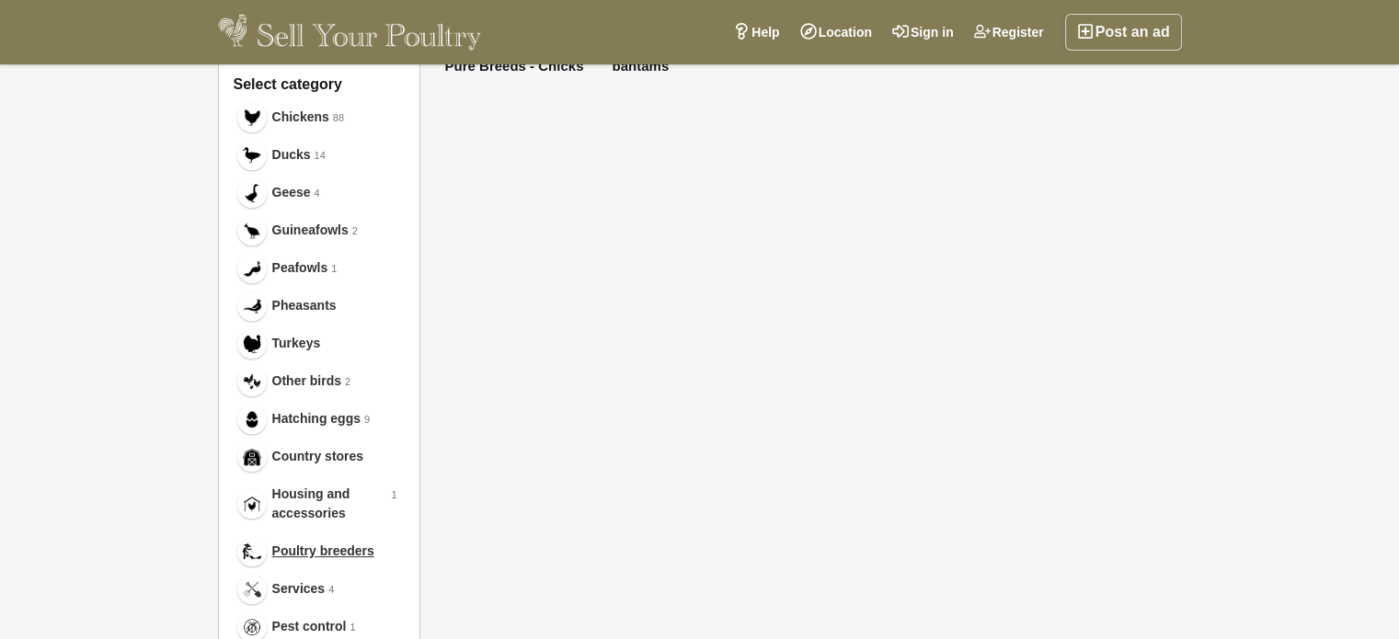
scroll to position [462, 0]
